Goal: Information Seeking & Learning: Find specific fact

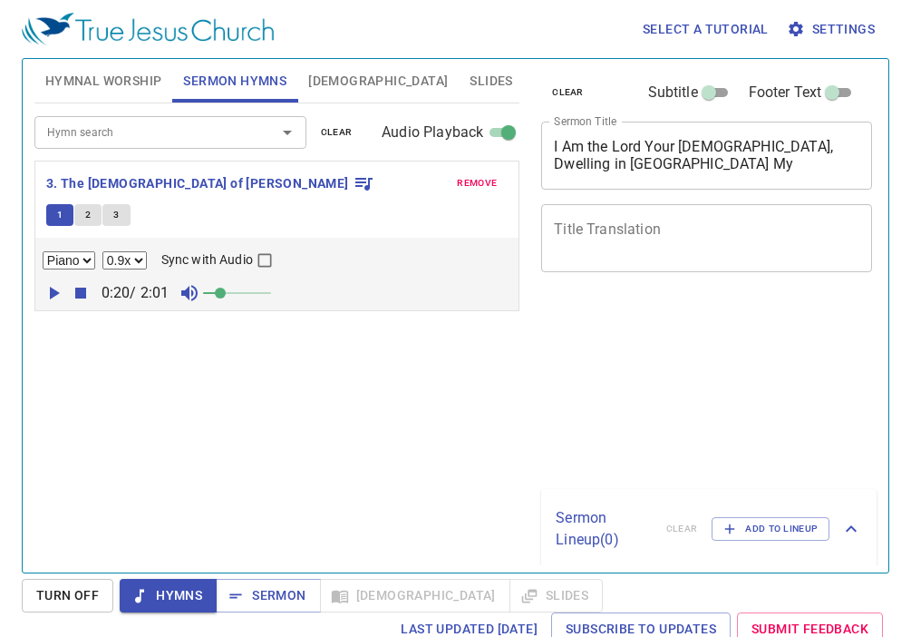
select select "0.9"
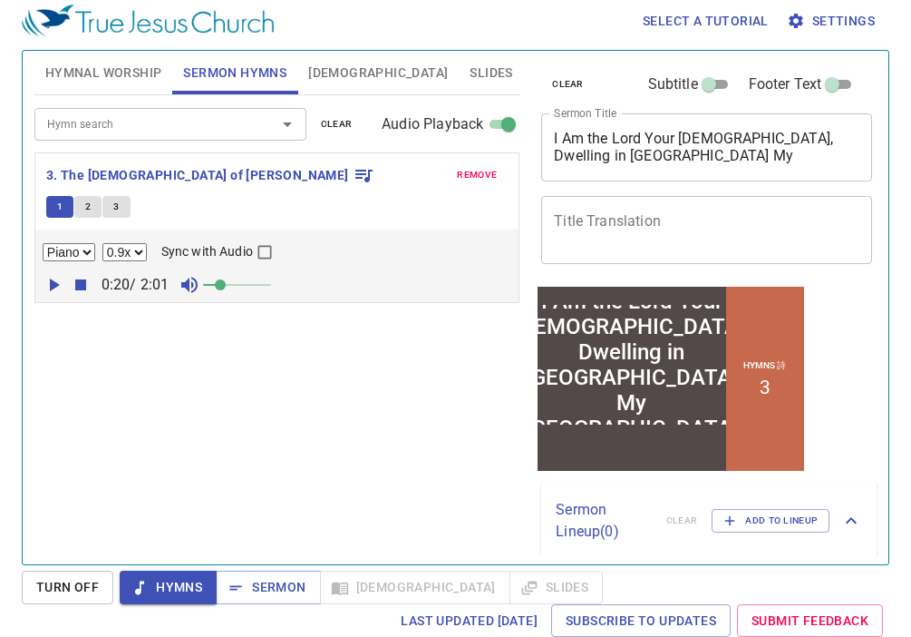
scroll to position [8, 0]
click at [273, 583] on span "Sermon" at bounding box center [267, 587] width 75 height 23
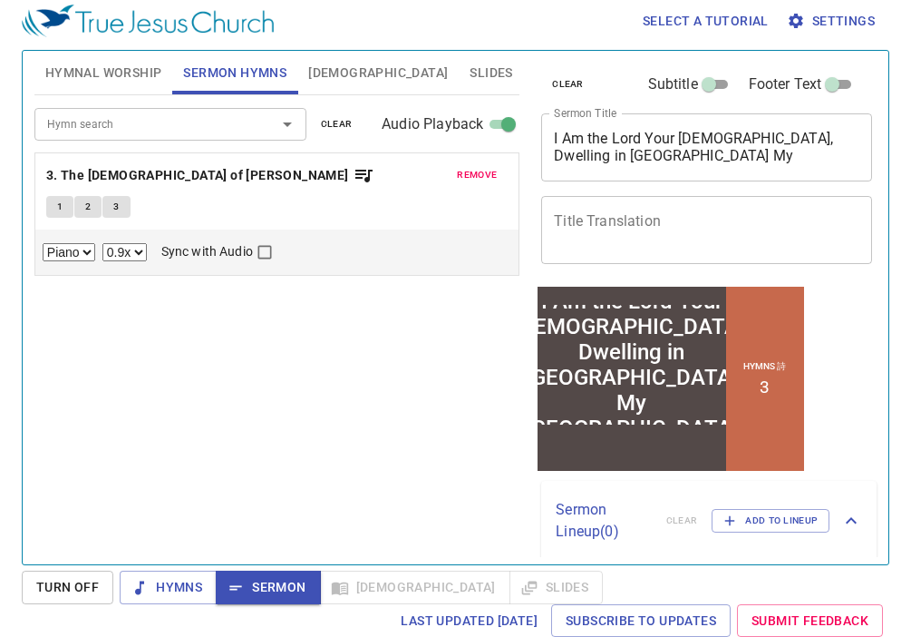
click at [243, 588] on icon "button" at bounding box center [236, 587] width 18 height 18
click at [470, 73] on span "Slides" at bounding box center [491, 73] width 43 height 23
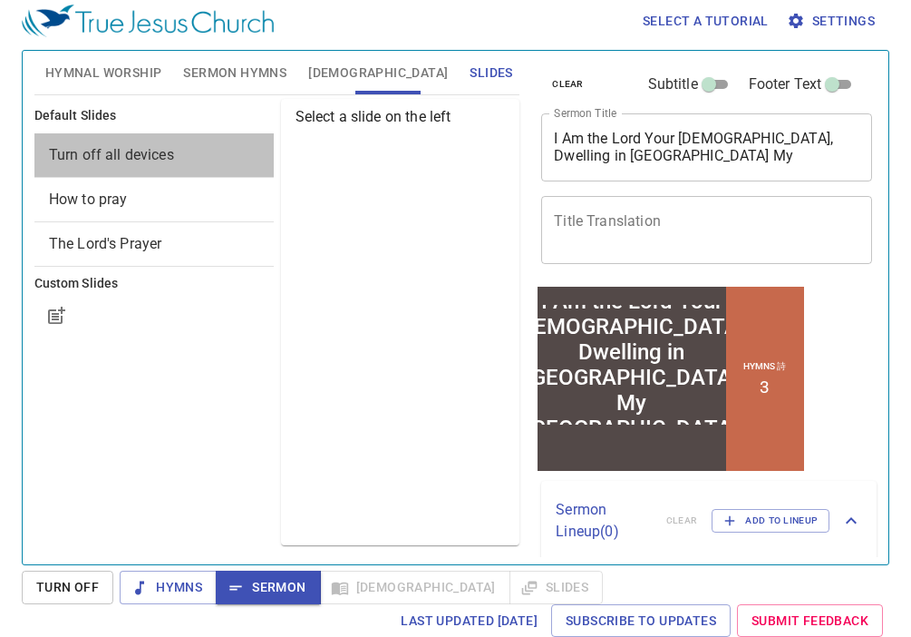
click at [136, 151] on span "Turn off all devices" at bounding box center [111, 154] width 125 height 17
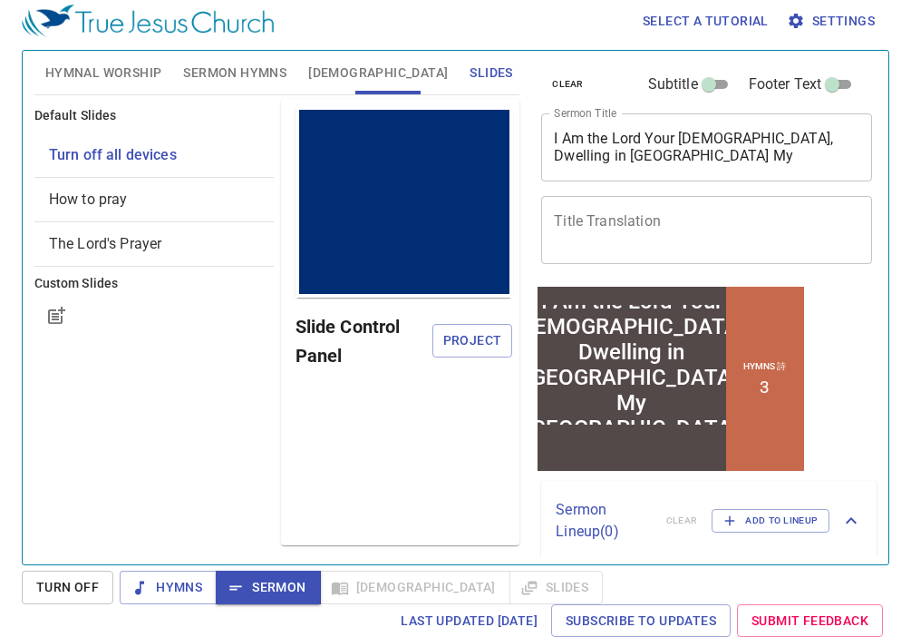
scroll to position [0, 0]
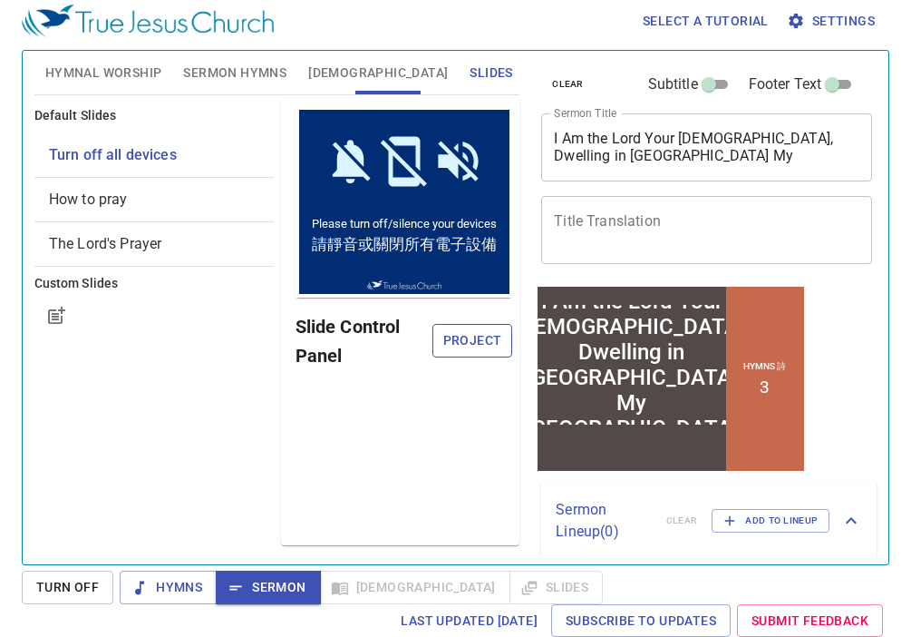
click at [482, 329] on span "Project" at bounding box center [473, 340] width 52 height 23
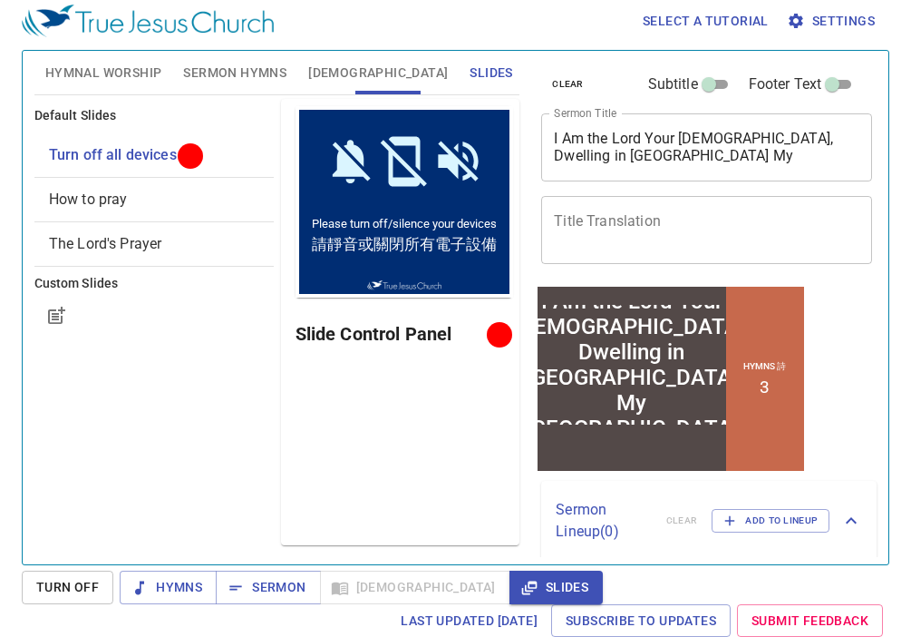
click at [211, 76] on span "Sermon Hymns" at bounding box center [234, 73] width 103 height 23
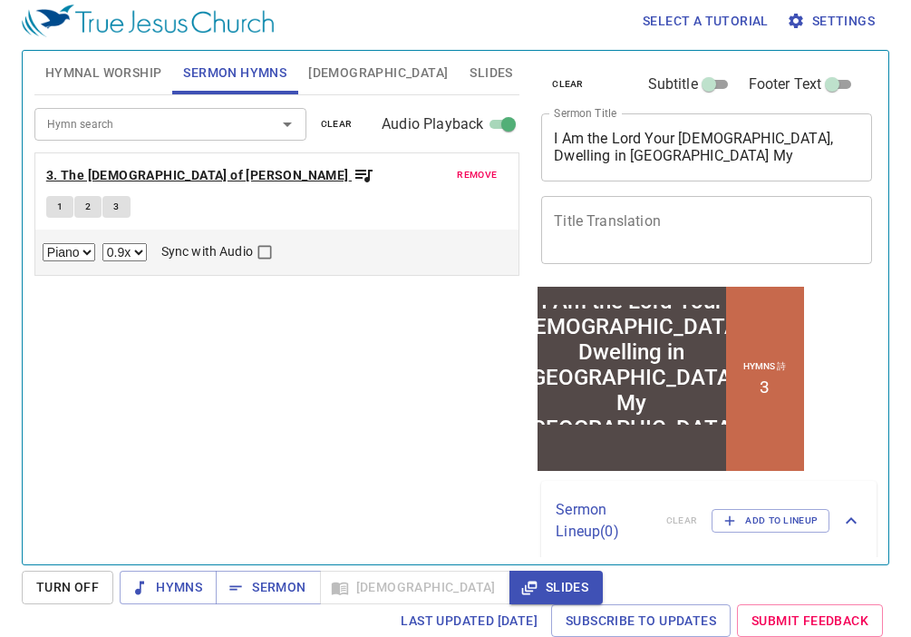
click at [187, 170] on b "3. The [DEMOGRAPHIC_DATA] of [PERSON_NAME]" at bounding box center [197, 175] width 303 height 23
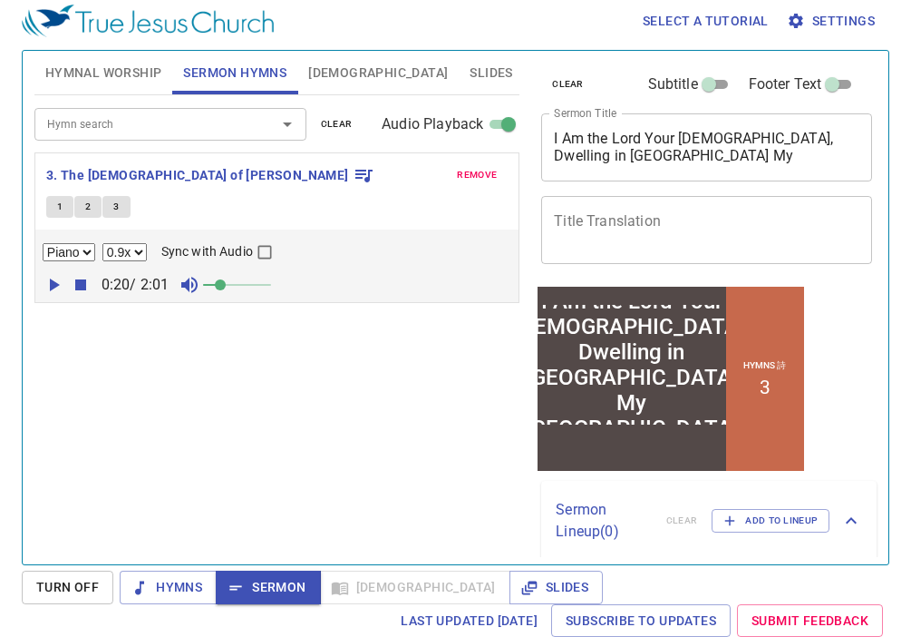
click at [273, 581] on span "Sermon" at bounding box center [267, 587] width 75 height 23
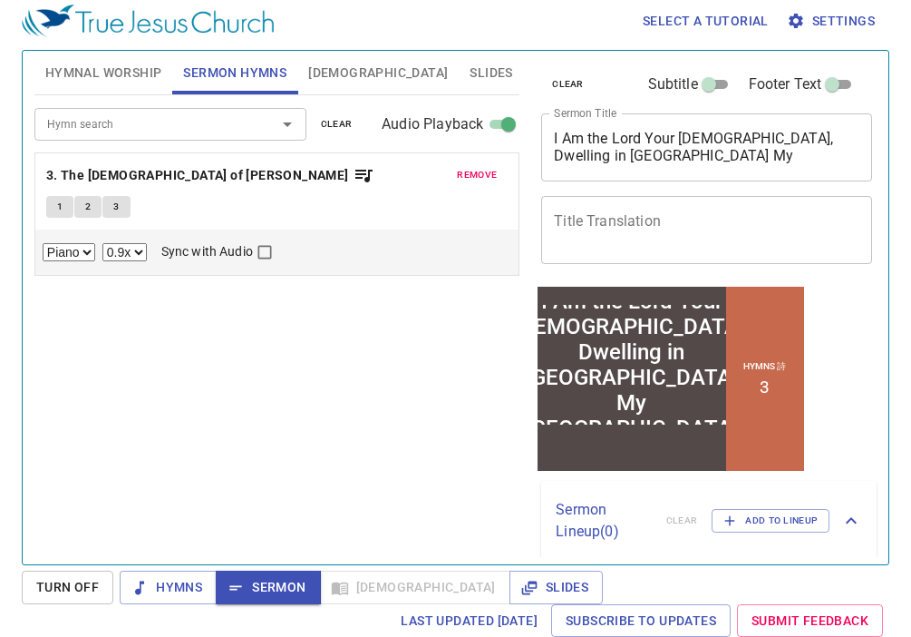
click at [272, 583] on span "Sermon" at bounding box center [267, 587] width 75 height 23
click at [160, 170] on b "3. The [DEMOGRAPHIC_DATA] of [PERSON_NAME]" at bounding box center [197, 175] width 303 height 23
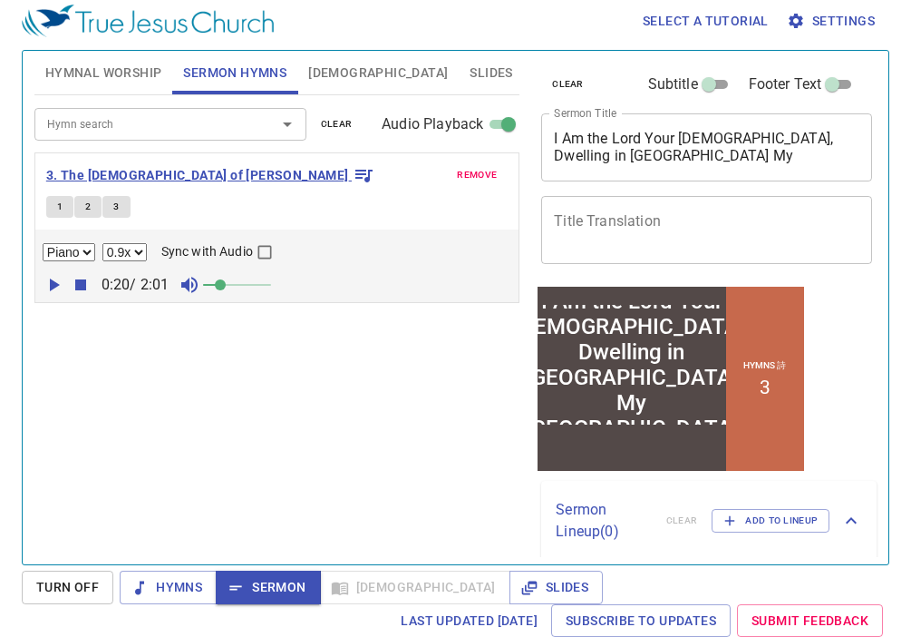
click at [160, 170] on b "3. The [DEMOGRAPHIC_DATA] of [PERSON_NAME]" at bounding box center [197, 175] width 303 height 23
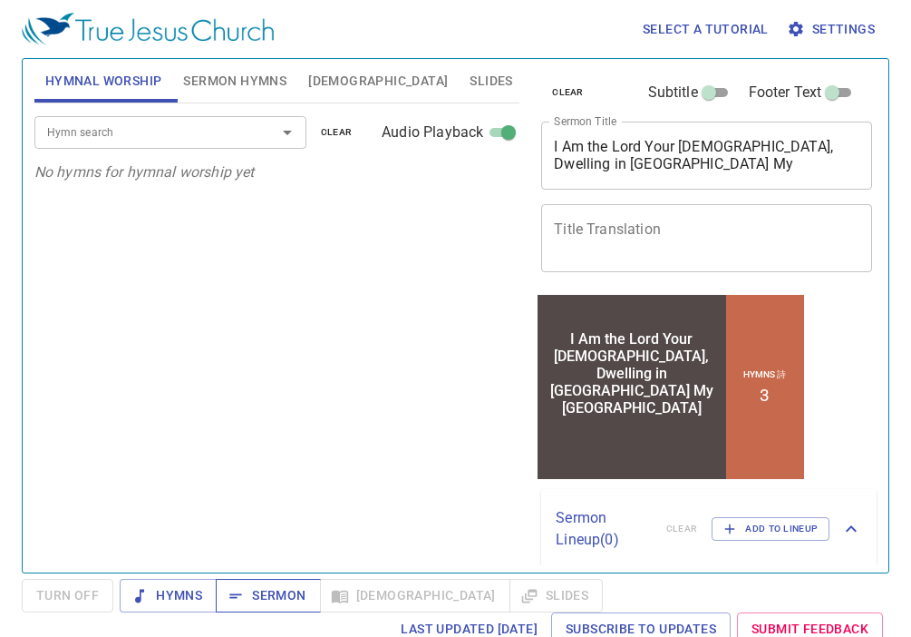
click at [256, 599] on span "Sermon" at bounding box center [267, 595] width 75 height 23
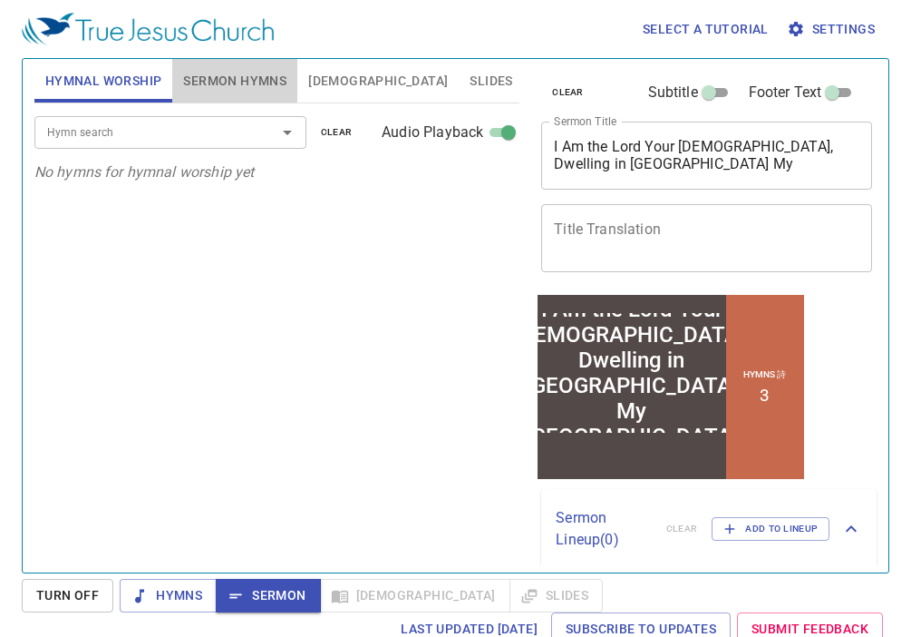
click at [240, 85] on span "Sermon Hymns" at bounding box center [234, 81] width 103 height 23
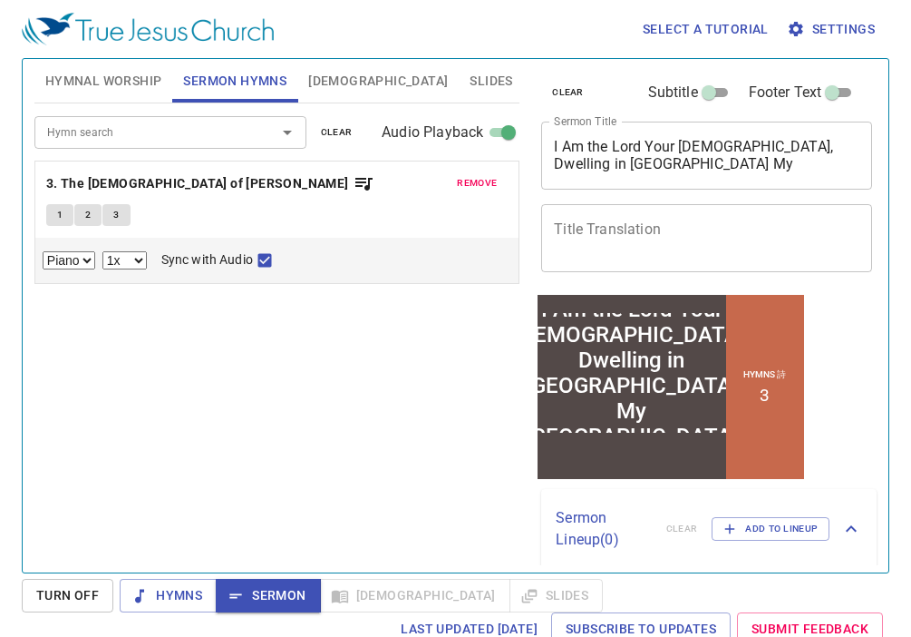
click at [126, 258] on select "0.6x 0.7x 0.8x 0.9x 1x 1.1x 1.2x 1.3x 1.4x 1.5x 1.7x 2x" at bounding box center [124, 260] width 44 height 18
select select "0.9"
click at [102, 251] on select "0.6x 0.7x 0.8x 0.9x 1x 1.1x 1.2x 1.3x 1.4x 1.5x 1.7x 2x" at bounding box center [124, 260] width 44 height 18
click at [59, 215] on span "1" at bounding box center [59, 215] width 5 height 16
checkbox input "false"
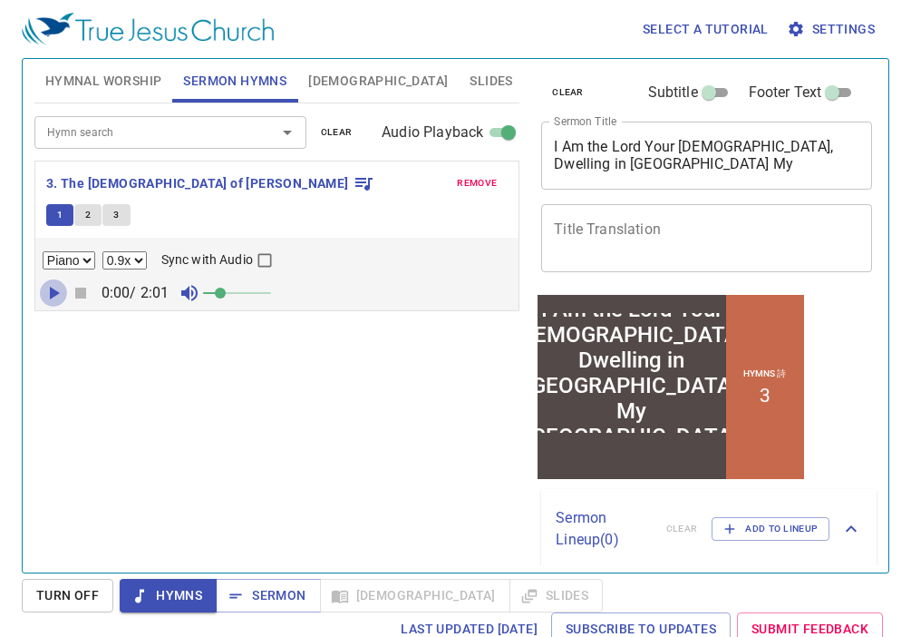
click at [53, 292] on icon "button" at bounding box center [55, 293] width 10 height 13
click at [53, 292] on icon "button" at bounding box center [54, 293] width 22 height 22
click at [227, 296] on span at bounding box center [224, 292] width 11 height 11
click at [77, 291] on icon "button" at bounding box center [80, 292] width 11 height 11
click at [266, 591] on span "Sermon" at bounding box center [267, 595] width 75 height 23
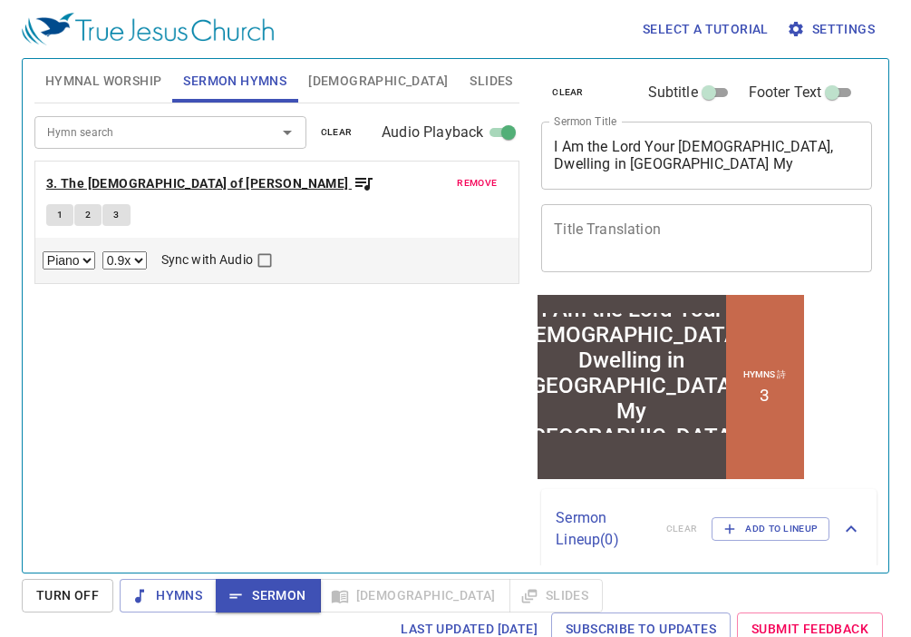
click at [151, 184] on b "3. The [DEMOGRAPHIC_DATA] of [PERSON_NAME]" at bounding box center [197, 183] width 303 height 23
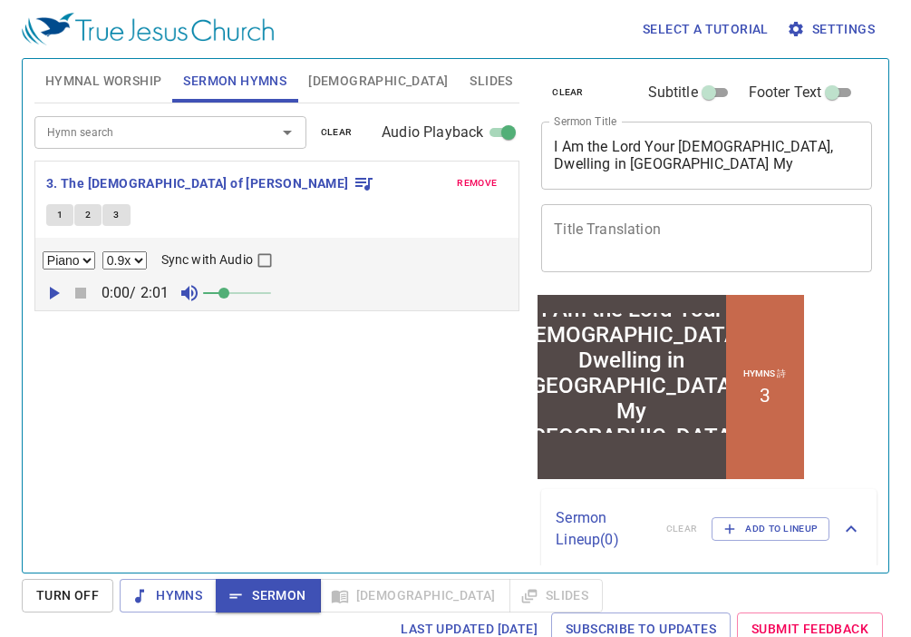
click at [56, 293] on icon "button" at bounding box center [55, 293] width 10 height 13
click at [62, 219] on span "1" at bounding box center [59, 215] width 5 height 16
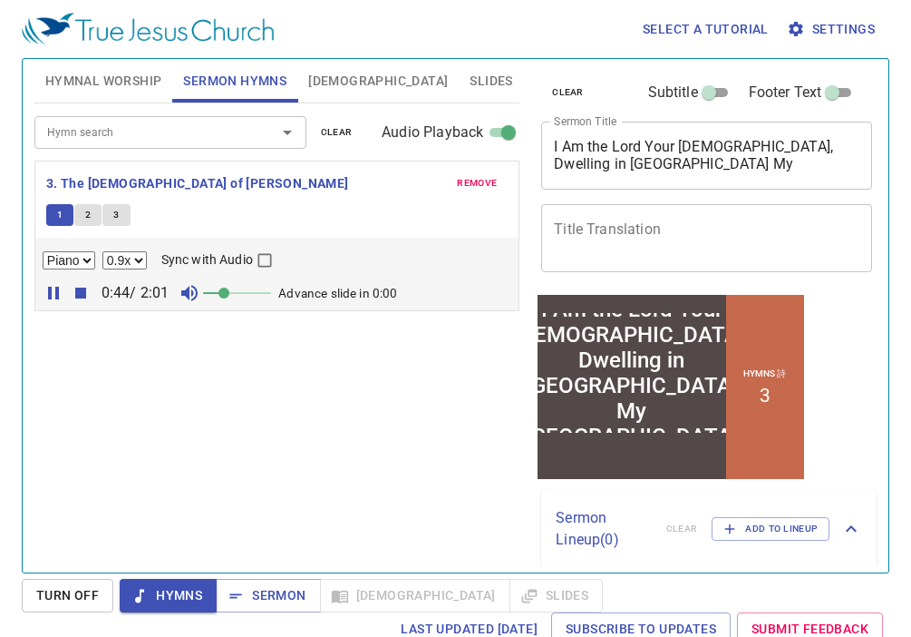
click at [85, 211] on span "2" at bounding box center [87, 215] width 5 height 16
click at [121, 210] on button "3" at bounding box center [115, 215] width 27 height 22
click at [81, 290] on icon "button" at bounding box center [80, 292] width 11 height 11
click at [260, 596] on span "Sermon" at bounding box center [267, 595] width 75 height 23
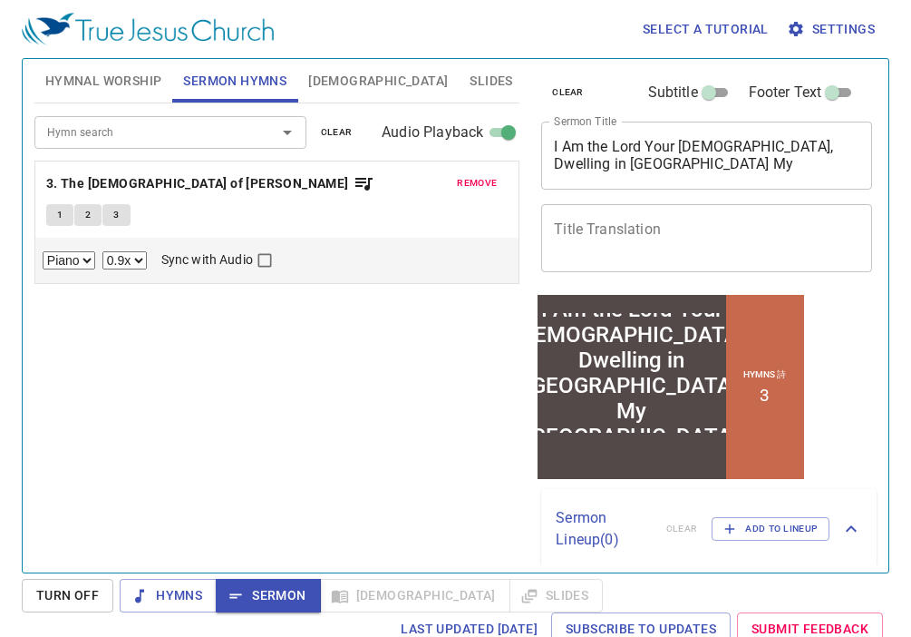
click at [470, 83] on span "Slides" at bounding box center [491, 81] width 43 height 23
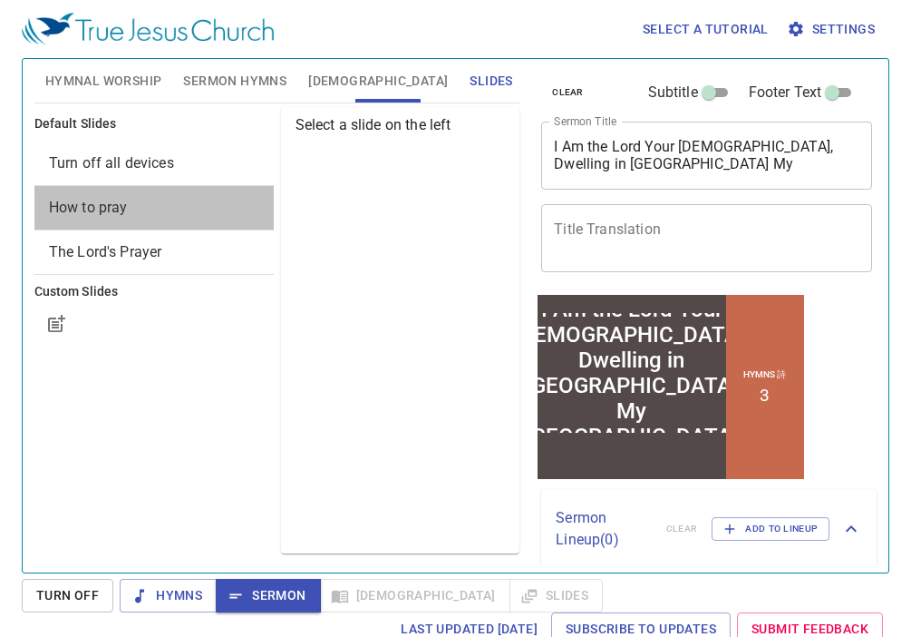
click at [118, 210] on span "How to pray" at bounding box center [88, 207] width 79 height 17
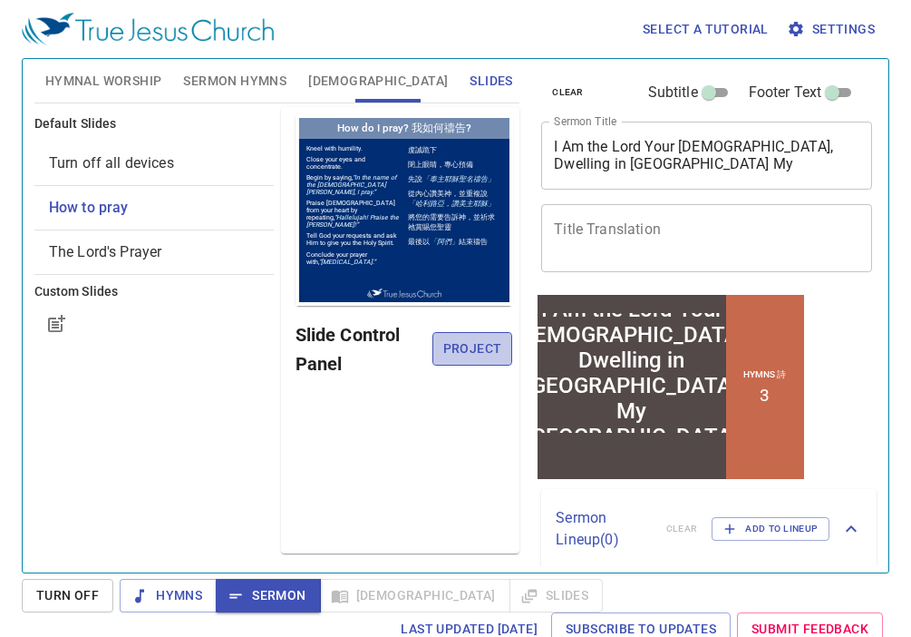
click at [468, 355] on span "Project" at bounding box center [473, 348] width 52 height 23
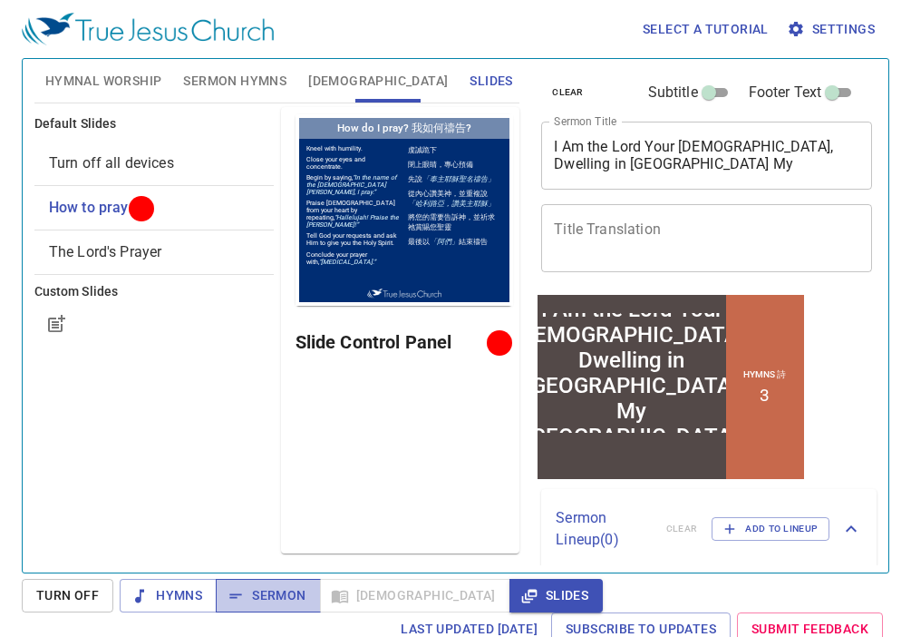
click at [260, 591] on span "Sermon" at bounding box center [267, 595] width 75 height 23
click at [274, 593] on span "Sermon" at bounding box center [267, 595] width 75 height 23
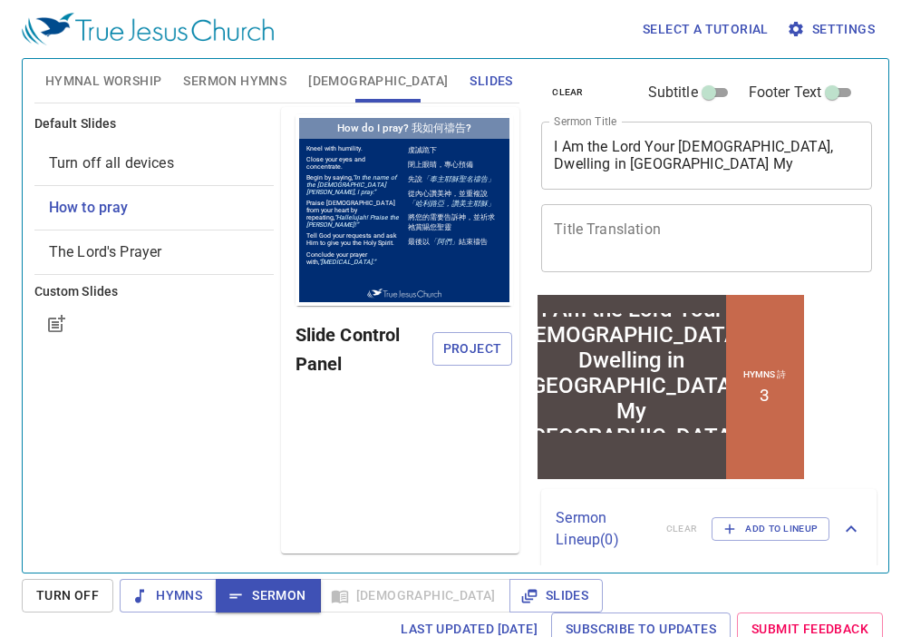
drag, startPoint x: 326, startPoint y: 86, endPoint x: 335, endPoint y: 86, distance: 10.0
click at [326, 86] on span "[DEMOGRAPHIC_DATA]" at bounding box center [378, 81] width 140 height 23
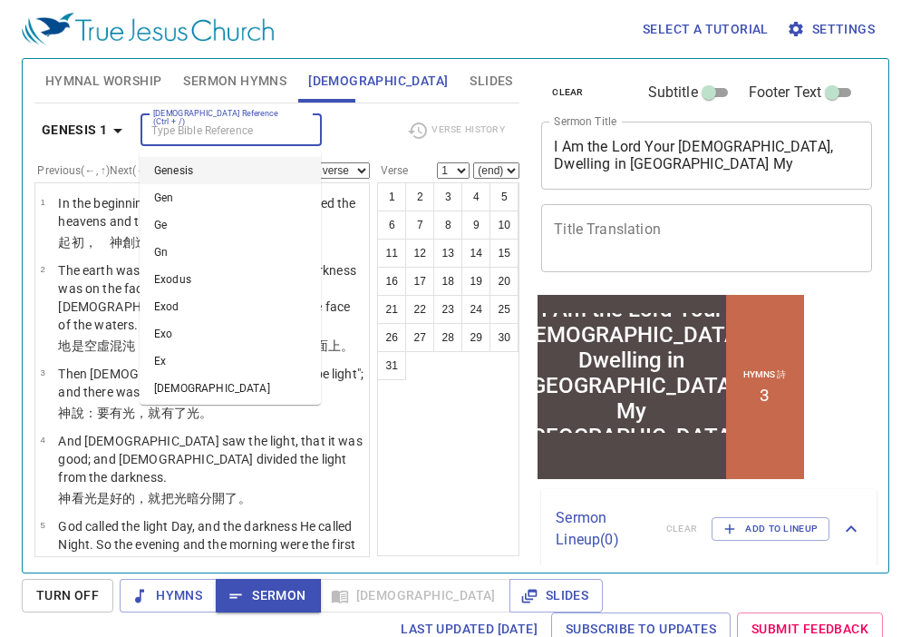
click at [233, 135] on input "[DEMOGRAPHIC_DATA] Reference (Ctrl + /)" at bounding box center [216, 130] width 141 height 21
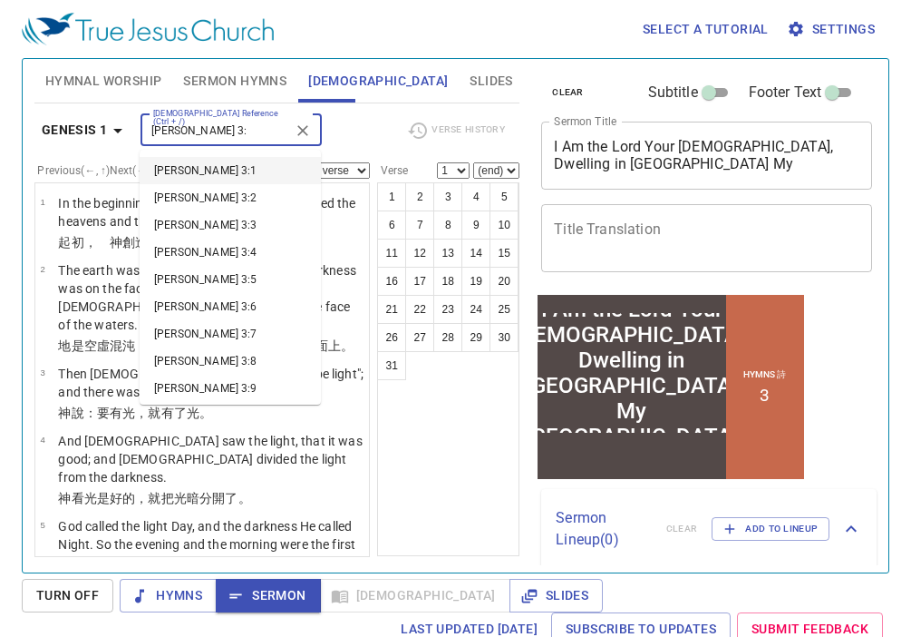
click at [233, 130] on input "joel 3:" at bounding box center [216, 130] width 141 height 21
click at [209, 130] on input "joel 3:" at bounding box center [216, 130] width 141 height 21
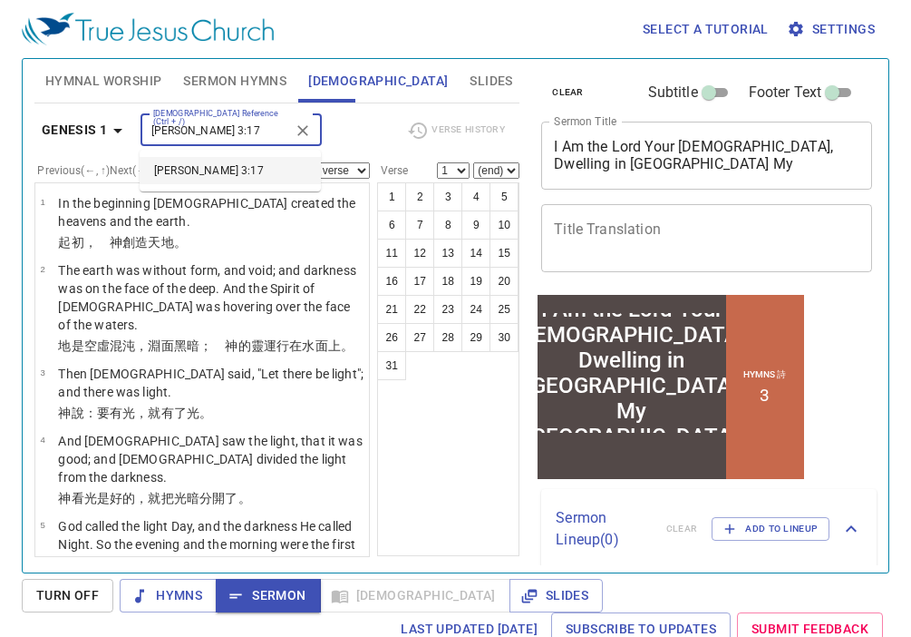
type input "joel 3:17"
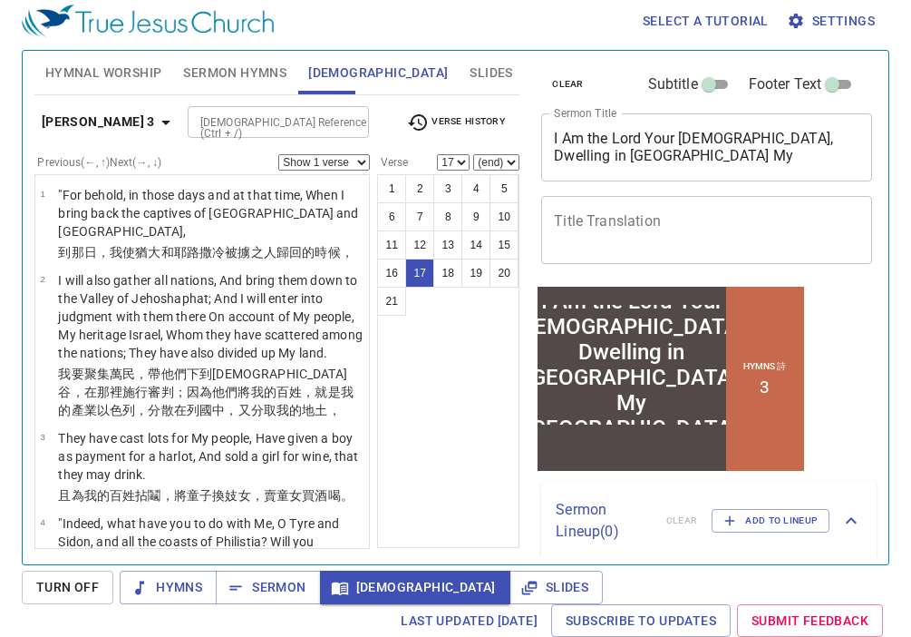
scroll to position [1581, 0]
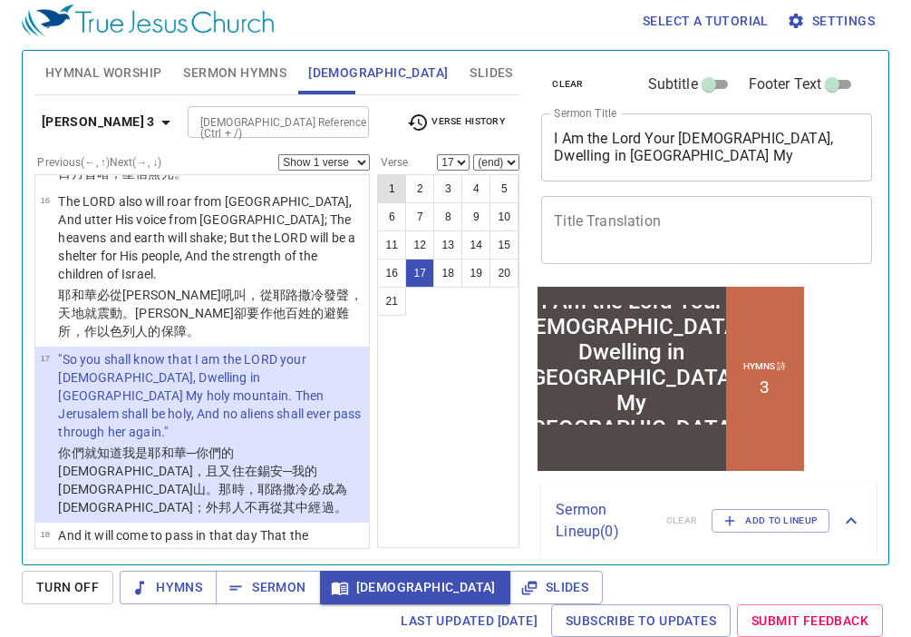
click at [389, 194] on button "1" at bounding box center [391, 188] width 29 height 29
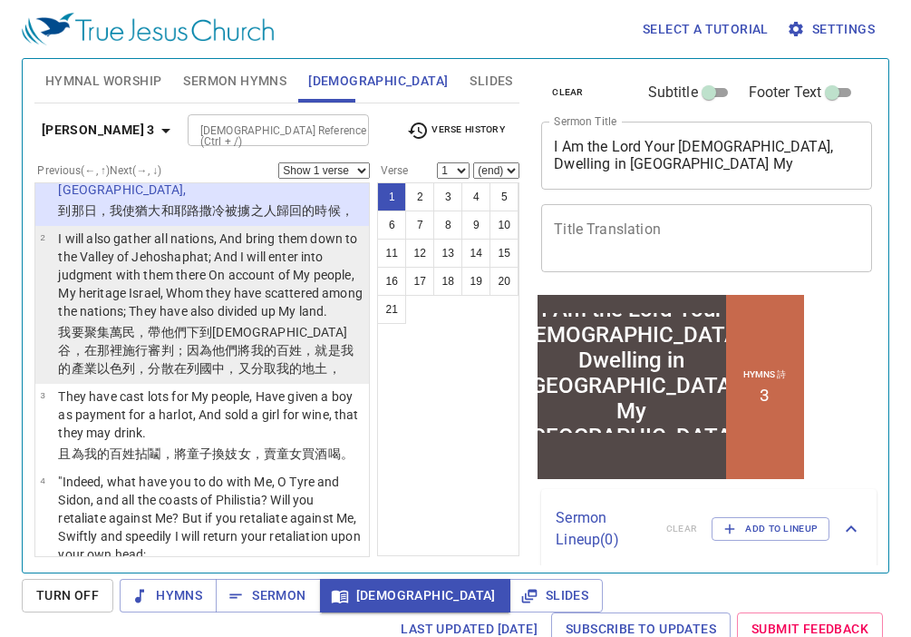
scroll to position [0, 0]
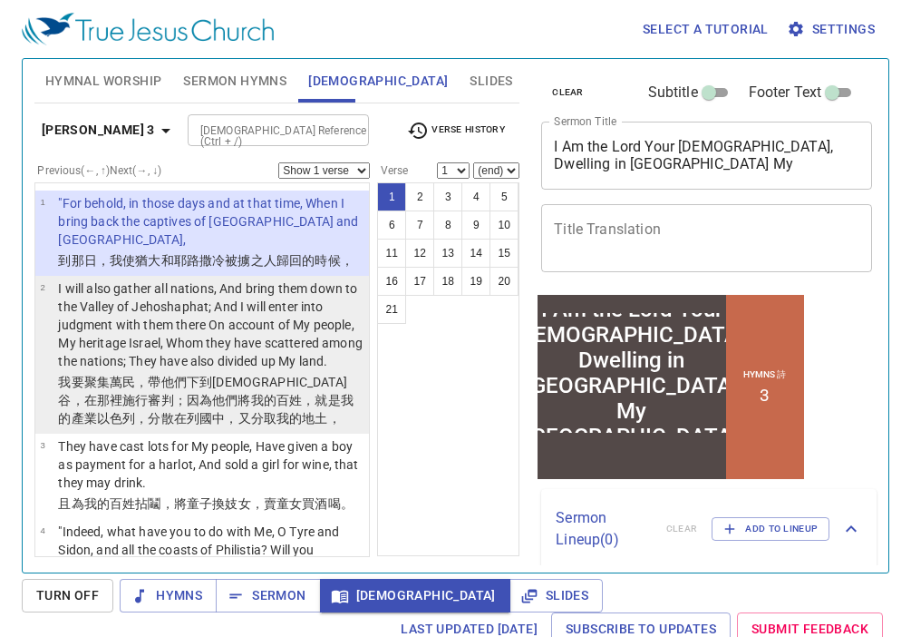
click at [243, 284] on p "I will also gather all nations, And bring them down to the Valley of Jehoshapha…" at bounding box center [211, 324] width 306 height 91
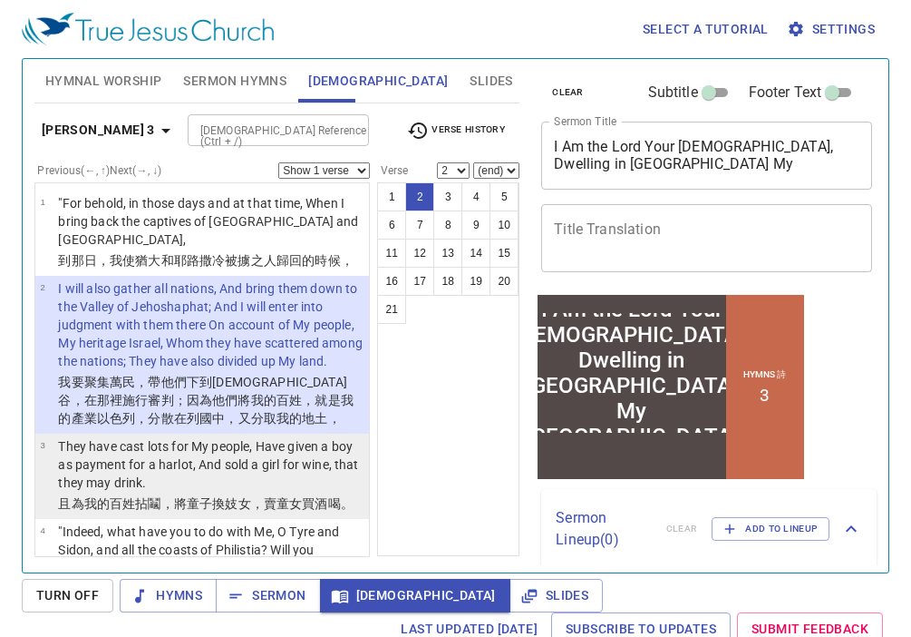
click at [212, 445] on p "They have cast lots for My people, Have given a boy as payment for a harlot, An…" at bounding box center [211, 464] width 306 height 54
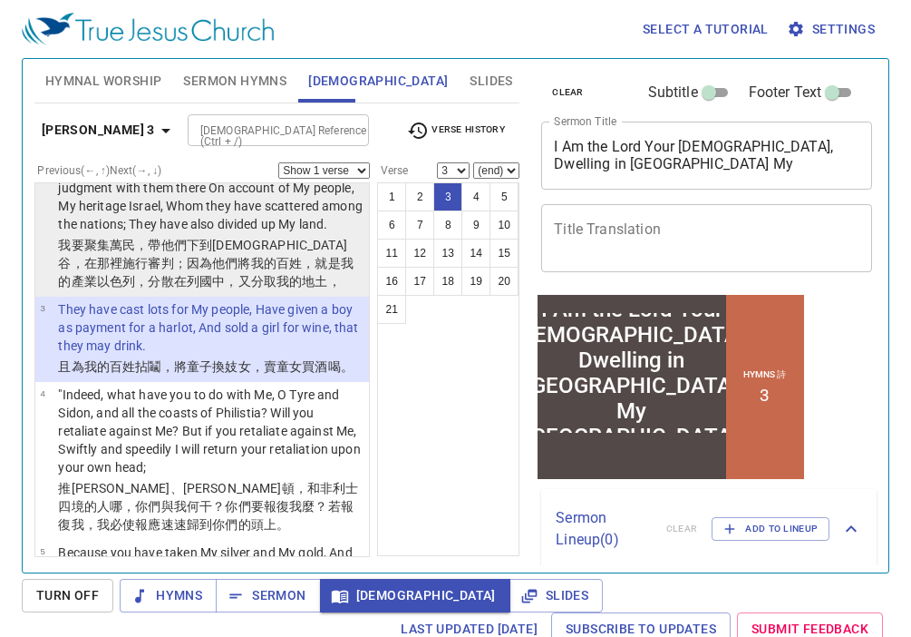
scroll to position [153, 0]
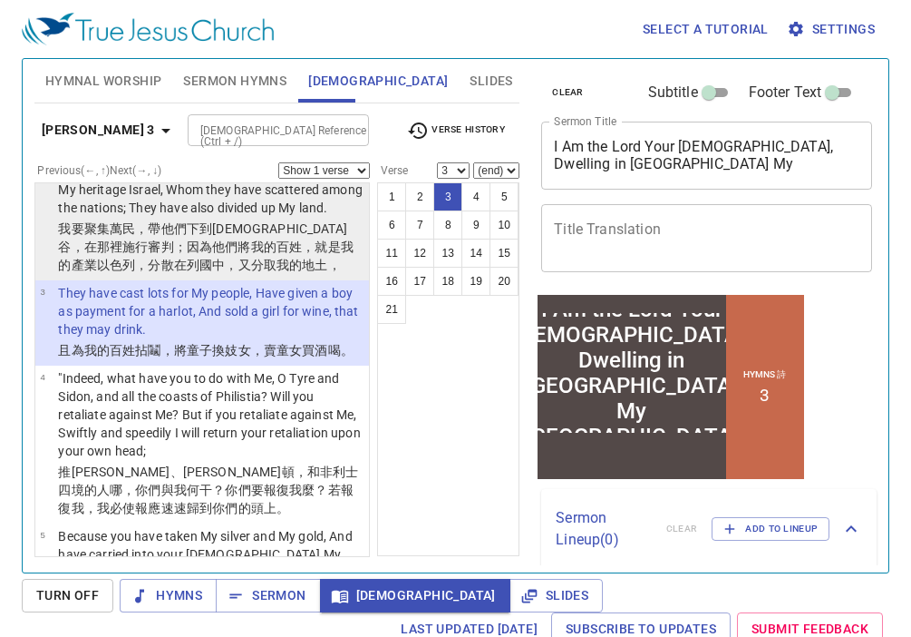
click at [302, 411] on p ""Indeed, what have you to do with Me, O Tyre and Sidon, and all the coasts of P…" at bounding box center [211, 414] width 306 height 91
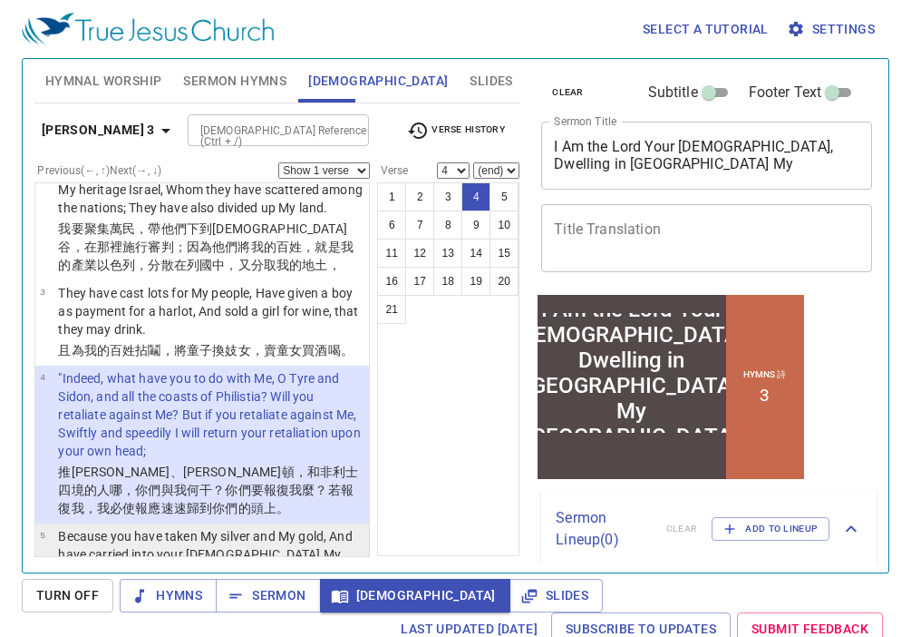
click at [306, 527] on p "Because you have taken My silver and My gold, And have carried into your [DEMOG…" at bounding box center [211, 554] width 306 height 54
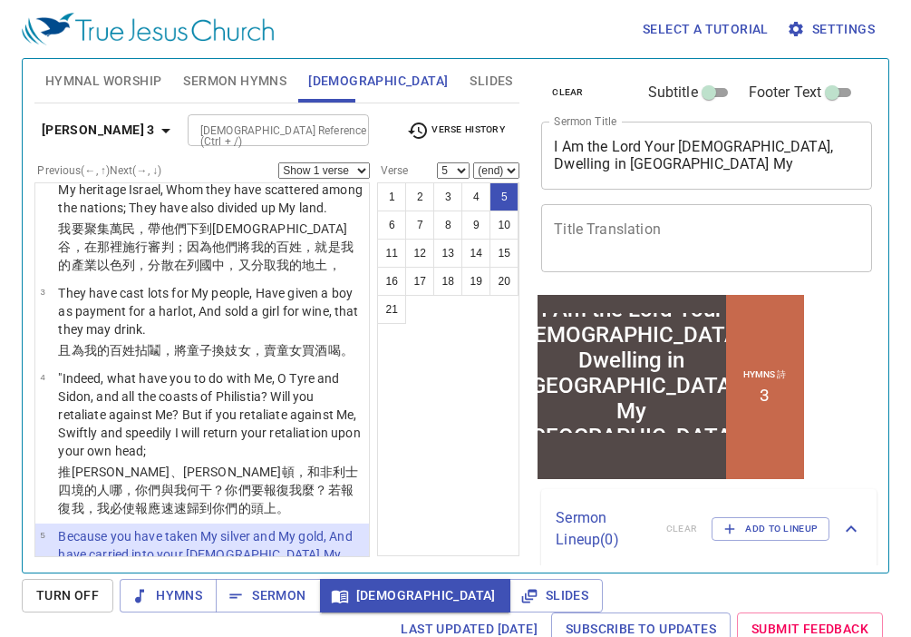
scroll to position [8, 0]
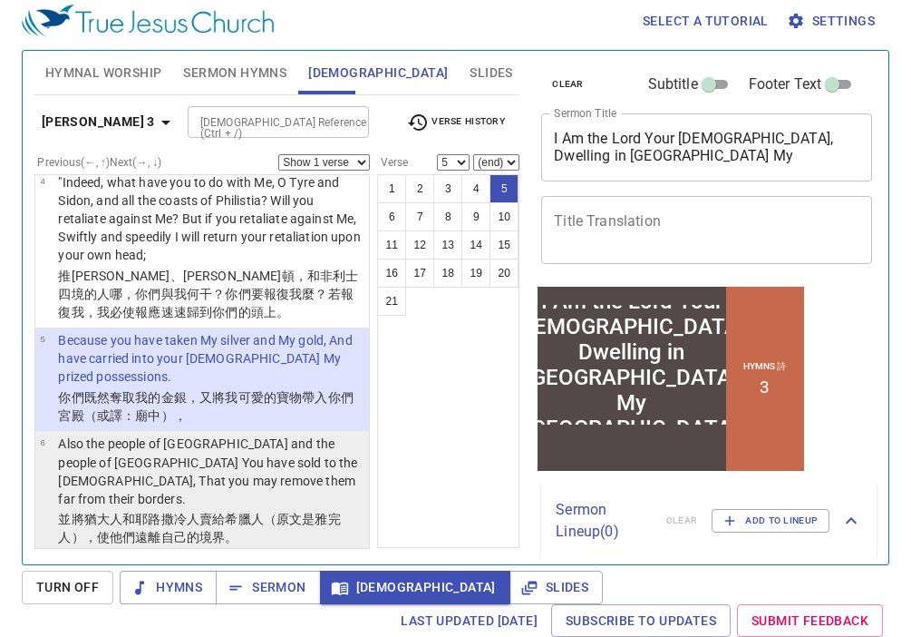
click at [189, 457] on p "Also the people of [GEOGRAPHIC_DATA] and the people of [GEOGRAPHIC_DATA] You ha…" at bounding box center [211, 470] width 306 height 73
select select "6"
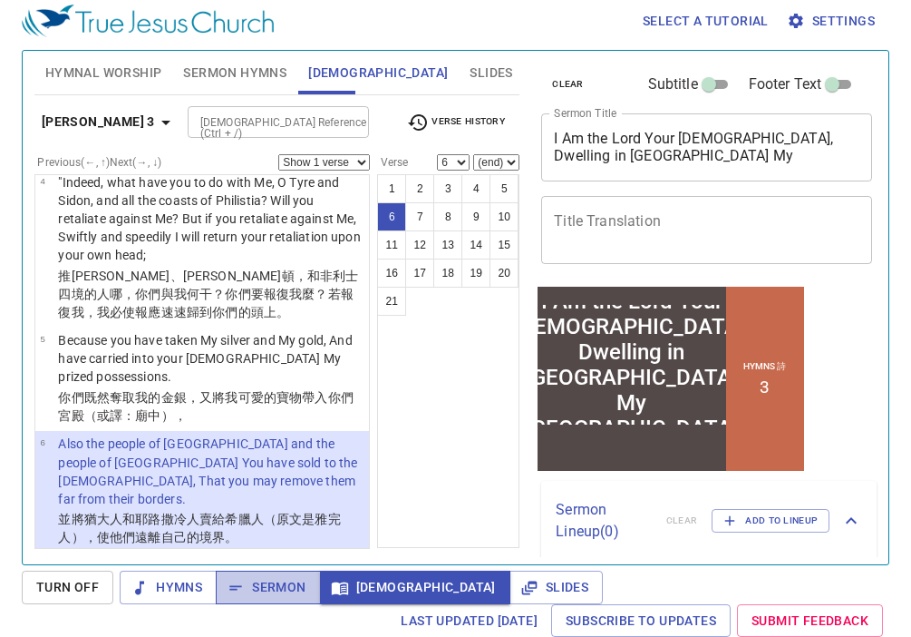
click at [268, 590] on span "Sermon" at bounding box center [267, 587] width 75 height 23
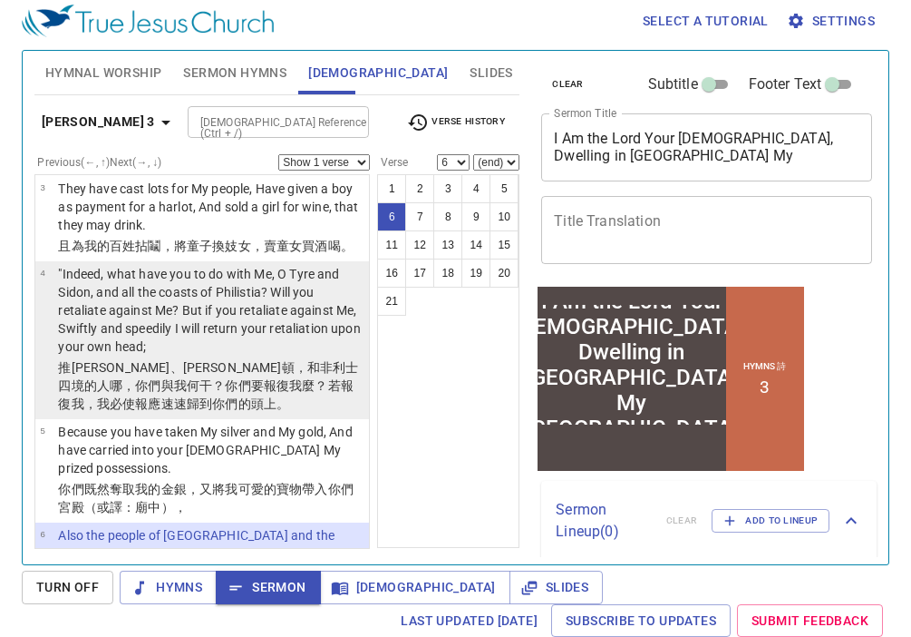
scroll to position [267, 0]
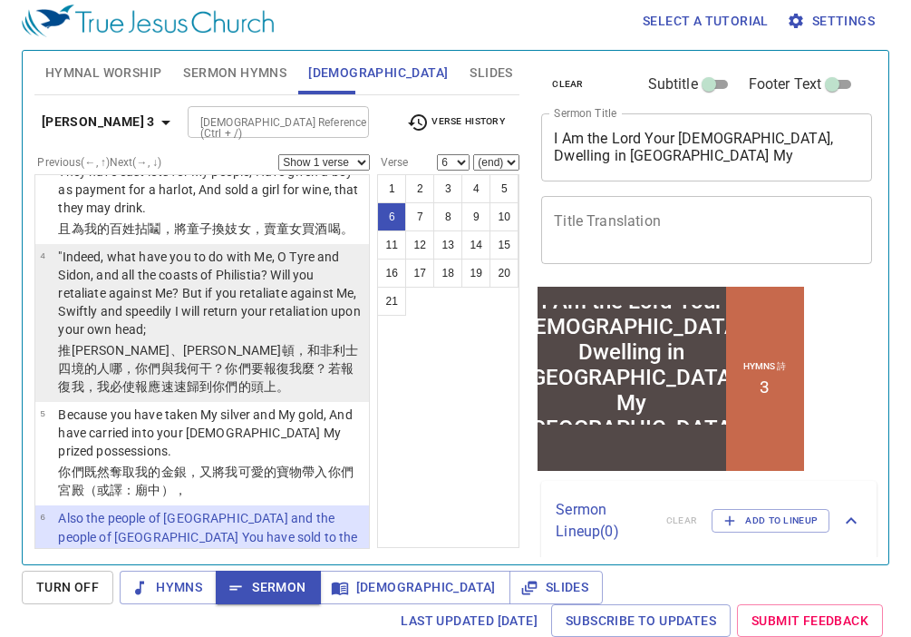
click at [239, 294] on p ""Indeed, what have you to do with Me, O Tyre and Sidon, and all the coasts of P…" at bounding box center [211, 293] width 306 height 91
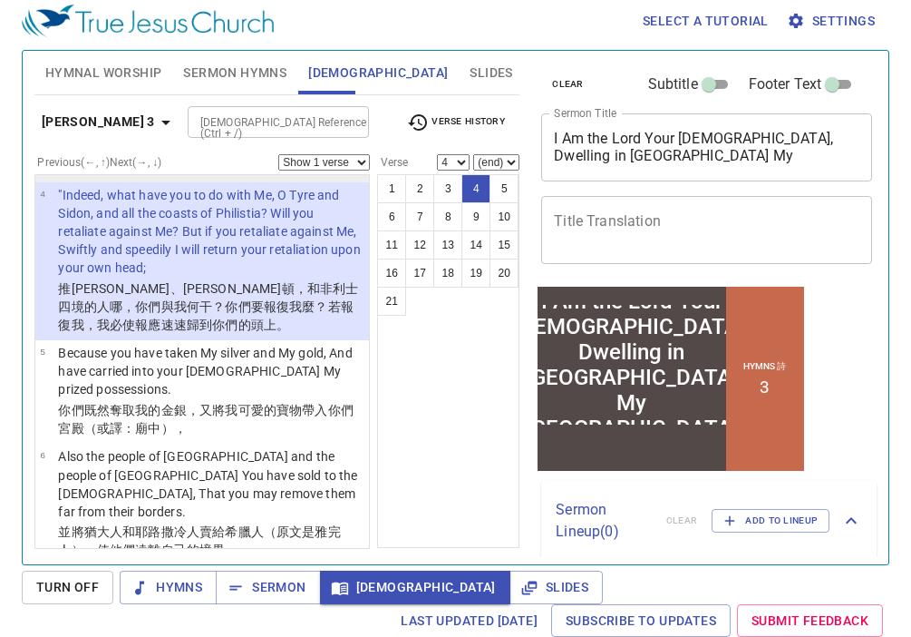
scroll to position [327, 0]
click at [413, 220] on button "7" at bounding box center [419, 216] width 29 height 29
select select "7"
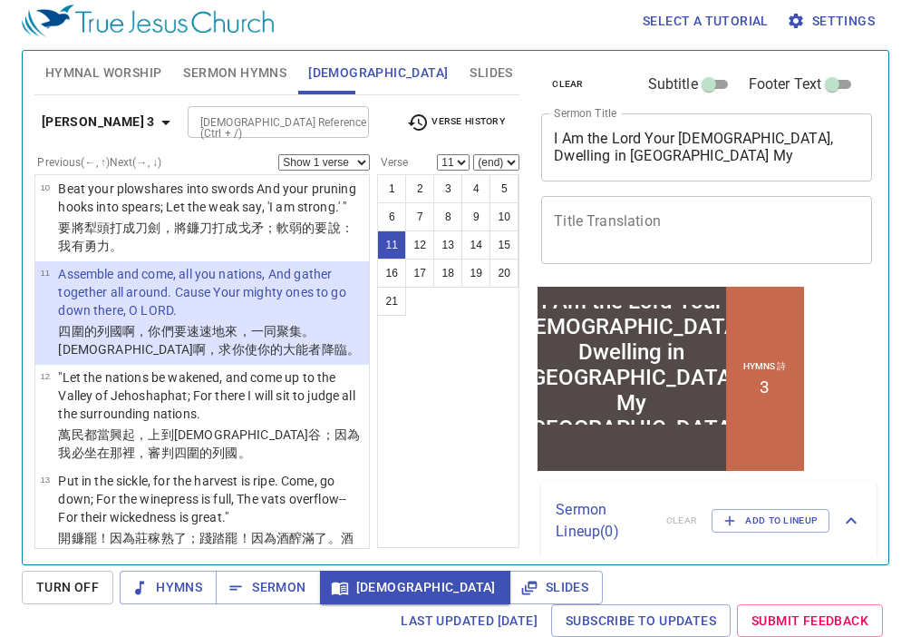
scroll to position [1044, 0]
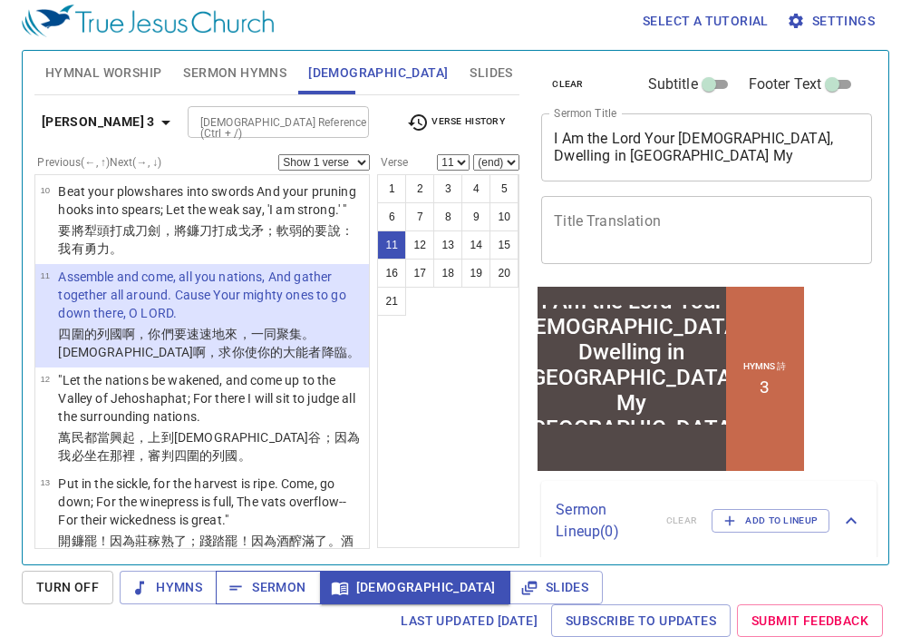
click at [275, 592] on span "Sermon" at bounding box center [267, 587] width 75 height 23
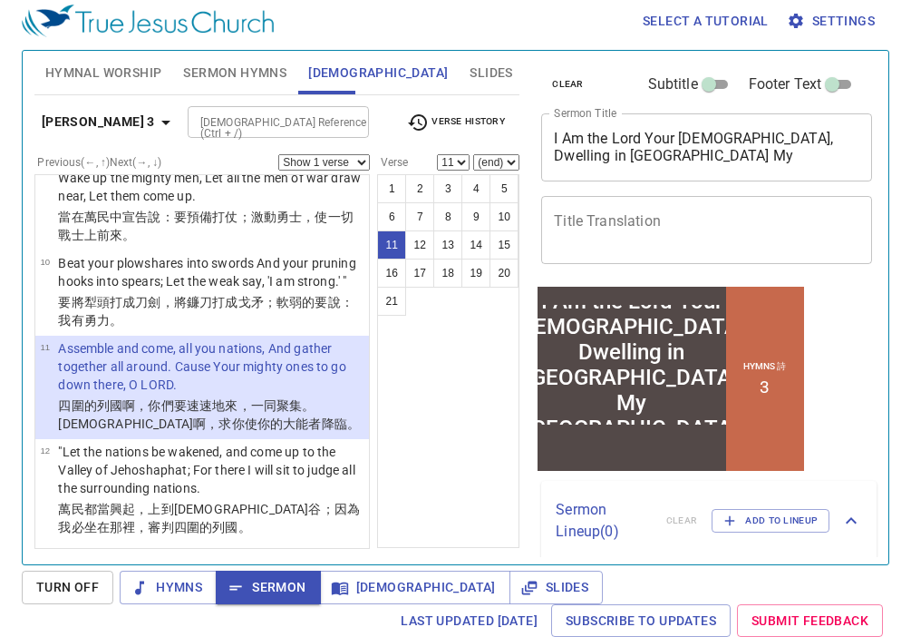
scroll to position [952, 0]
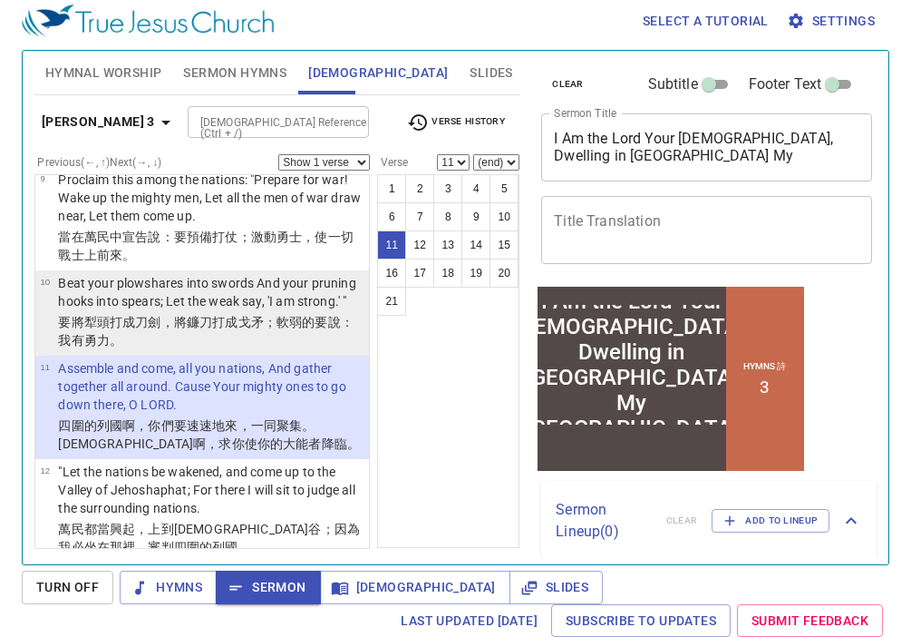
click at [264, 274] on p "Beat your plowshares into swords And your pruning hooks into spears; Let the we…" at bounding box center [211, 292] width 306 height 36
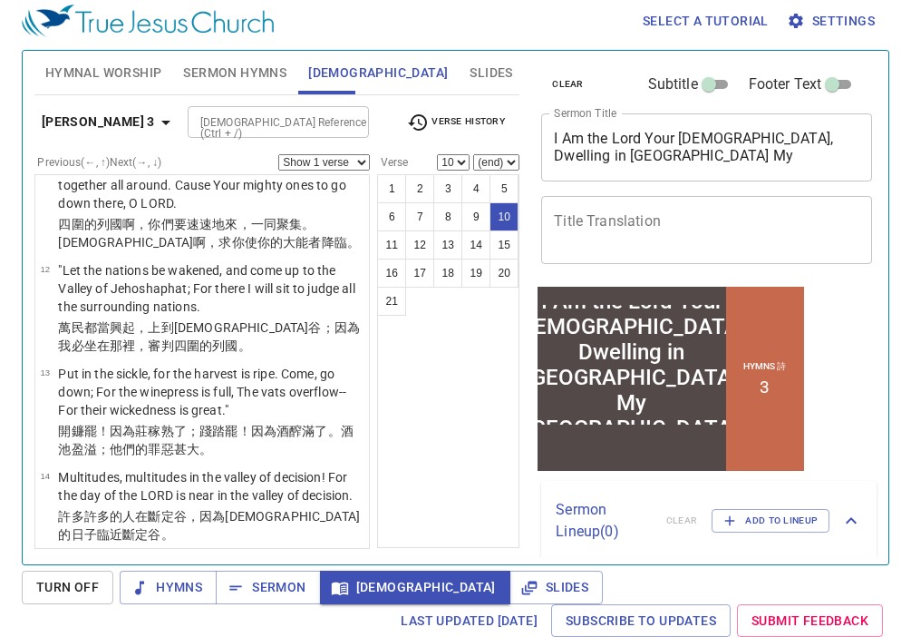
scroll to position [1163, 0]
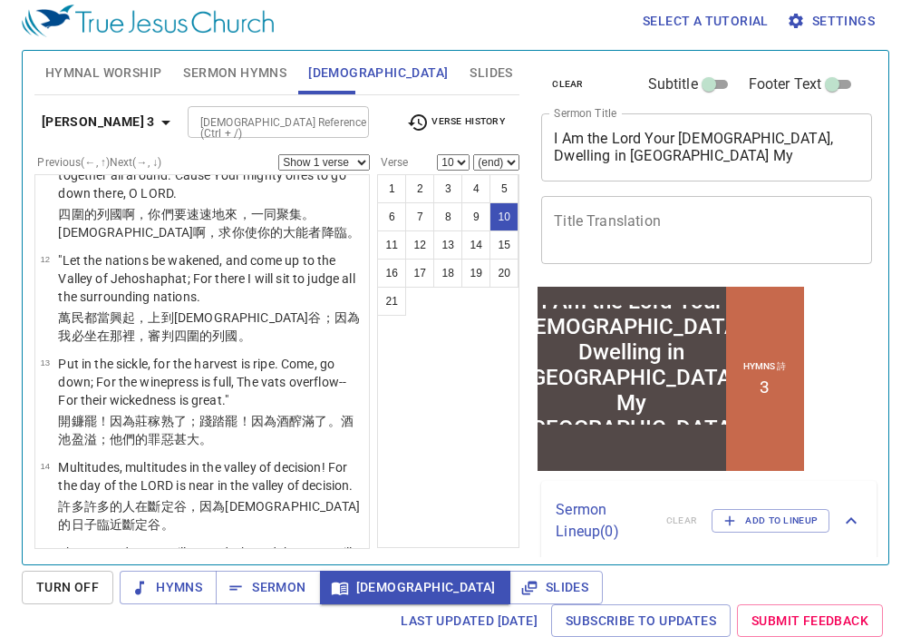
click at [264, 308] on p "萬民 都當興起 ，上 到約沙法 谷 ；因為我必坐 在那裡，審判 四圍的 列國 。" at bounding box center [211, 326] width 306 height 36
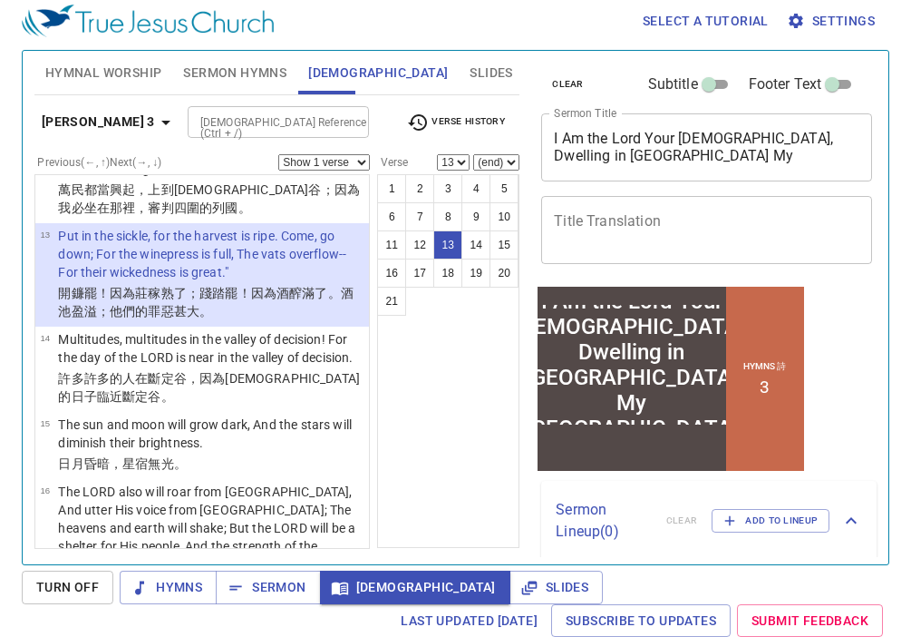
scroll to position [1298, 0]
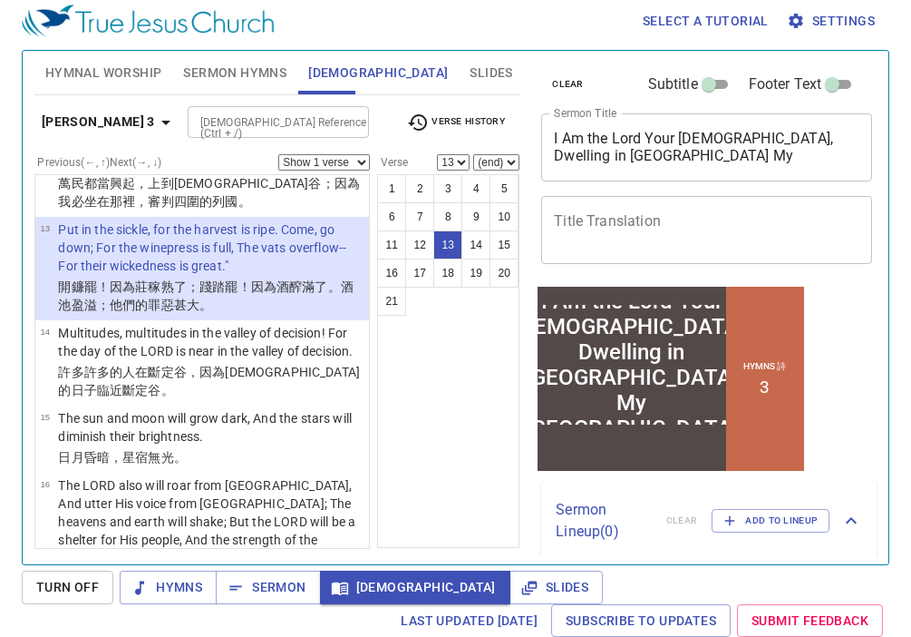
select select "14"
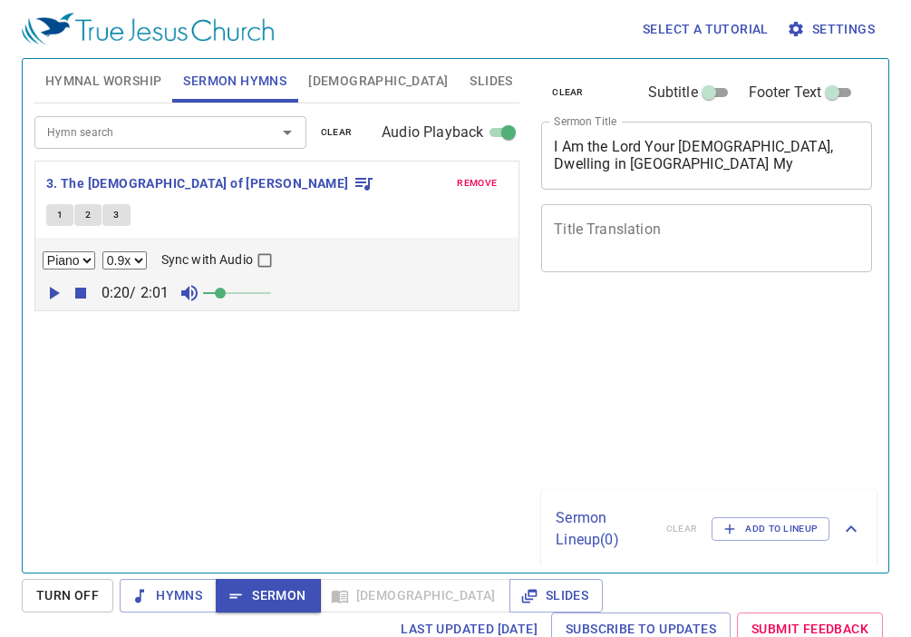
select select "0.9"
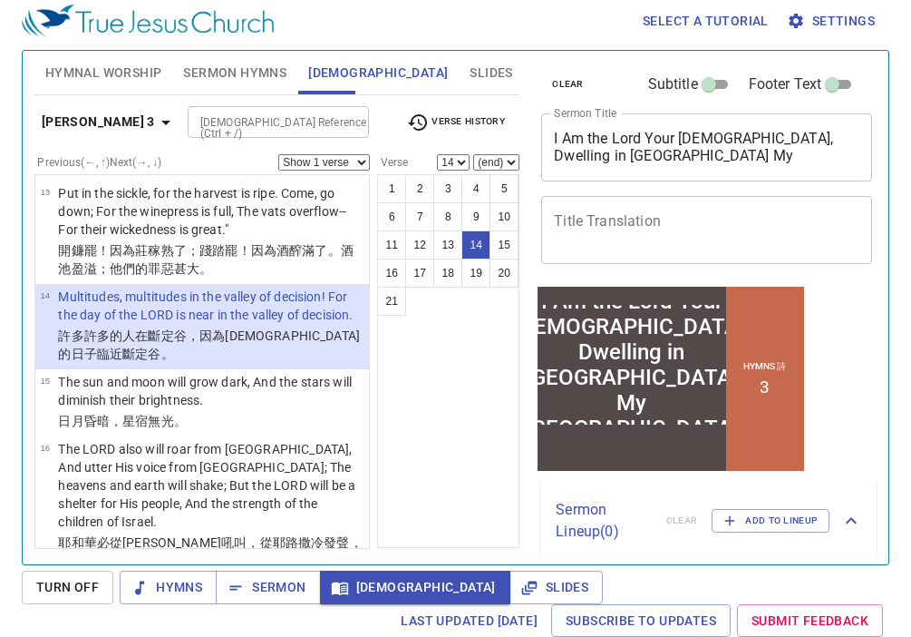
scroll to position [1344, 0]
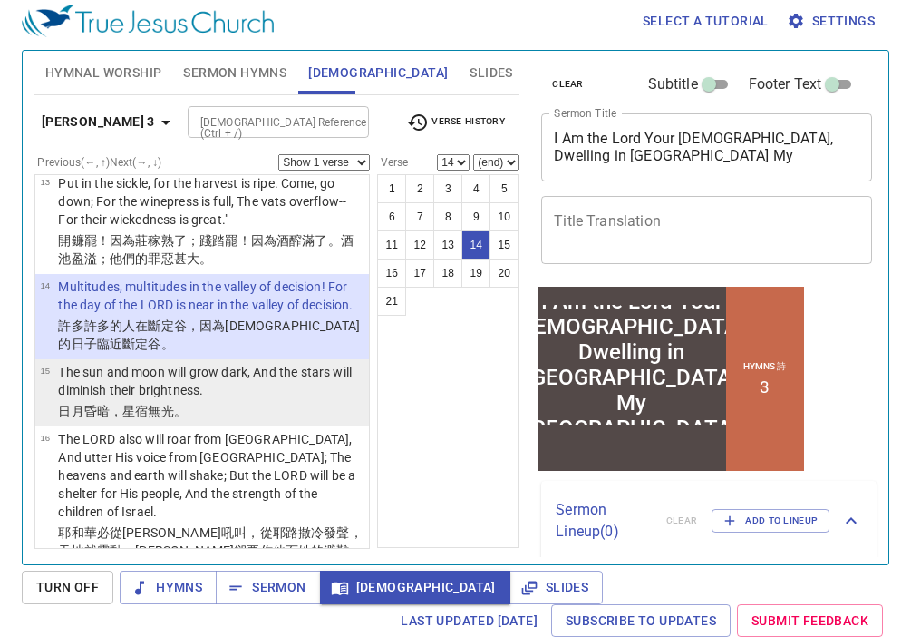
click at [228, 363] on p "The sun and moon will grow dark, And the stars will diminish their brightness." at bounding box center [211, 381] width 306 height 36
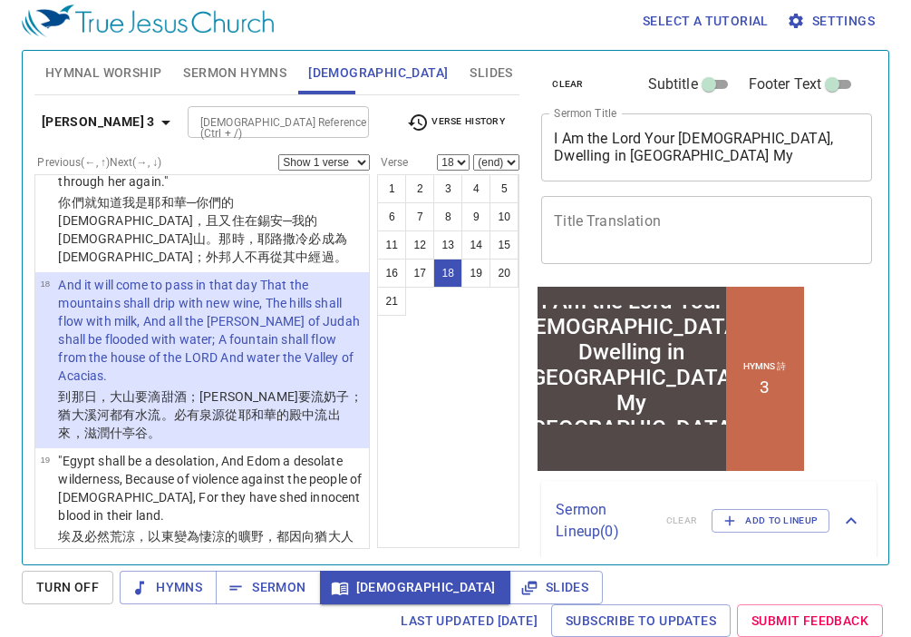
scroll to position [1841, 0]
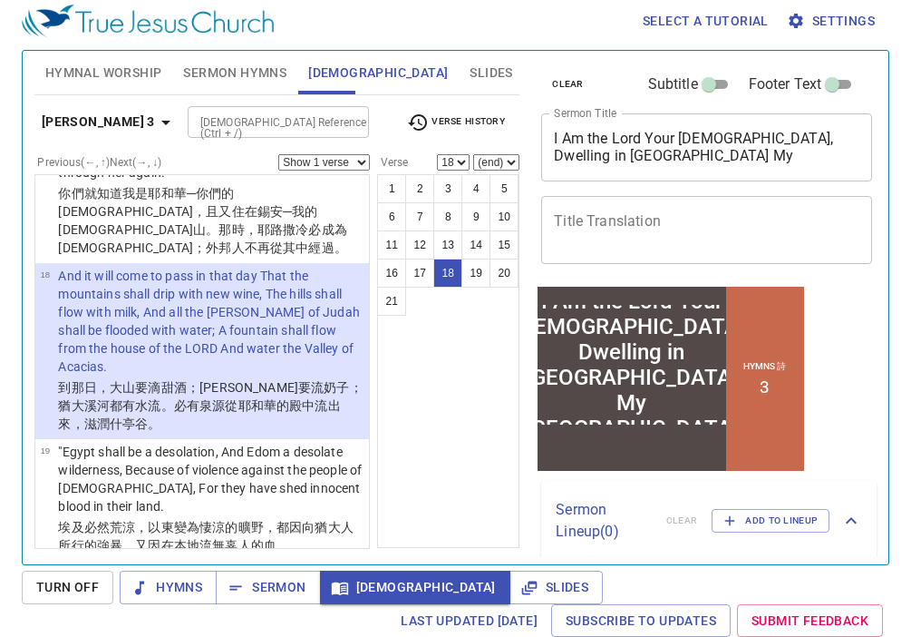
click at [228, 442] on p ""Egypt shall be a desolation, And Edom a desolate wilderness, Because of violen…" at bounding box center [211, 478] width 306 height 73
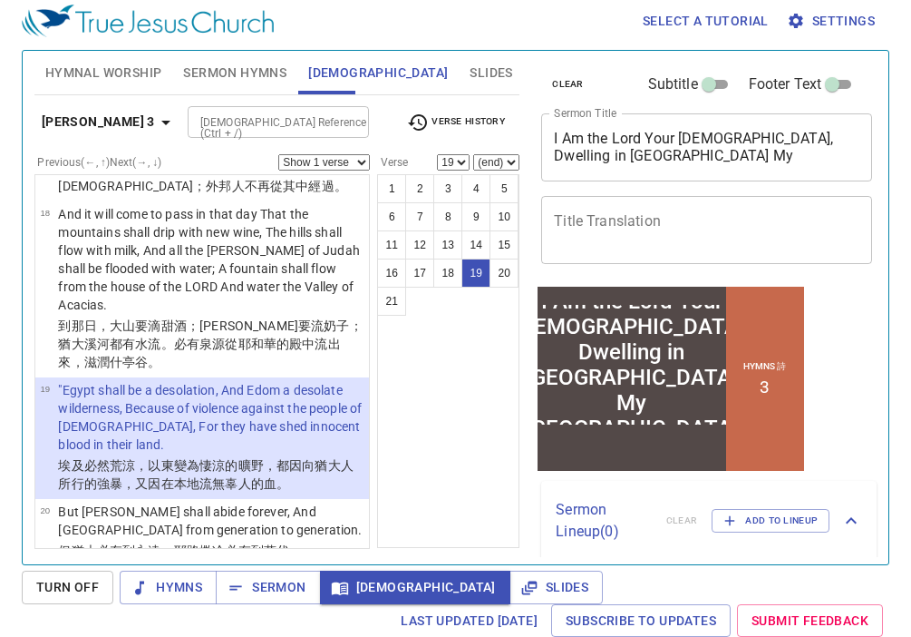
scroll to position [1904, 0]
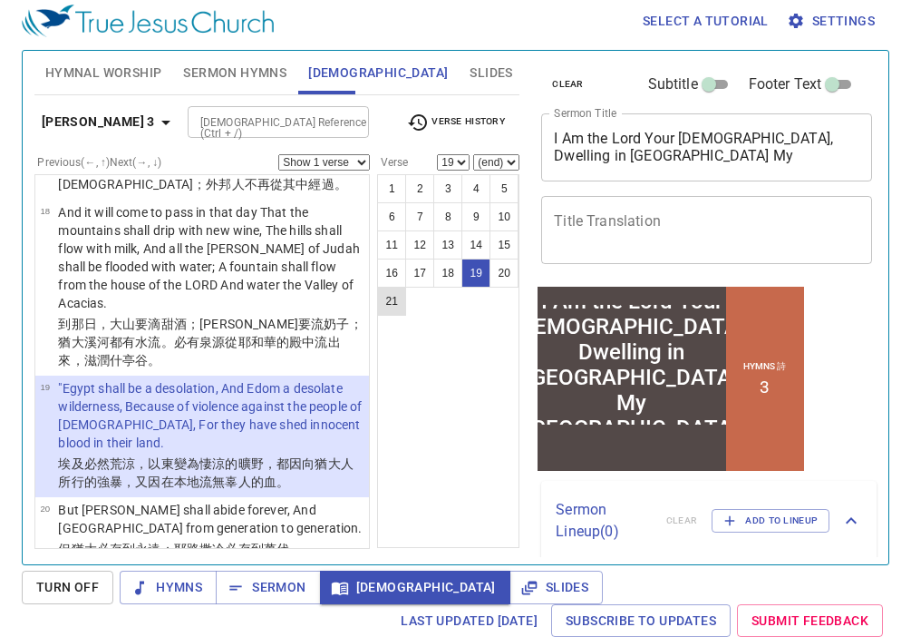
click at [396, 298] on button "21" at bounding box center [391, 301] width 29 height 29
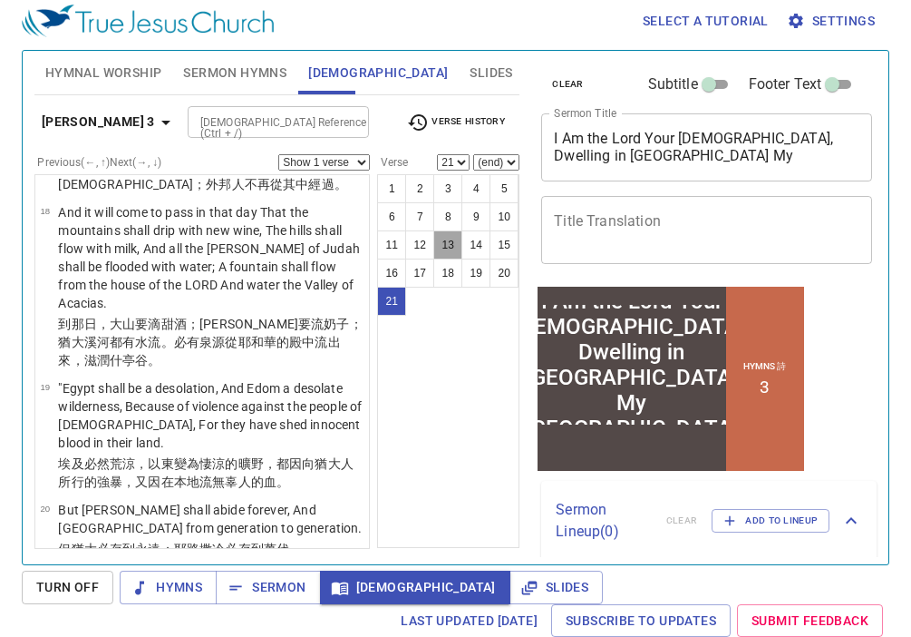
click at [448, 250] on button "13" at bounding box center [447, 244] width 29 height 29
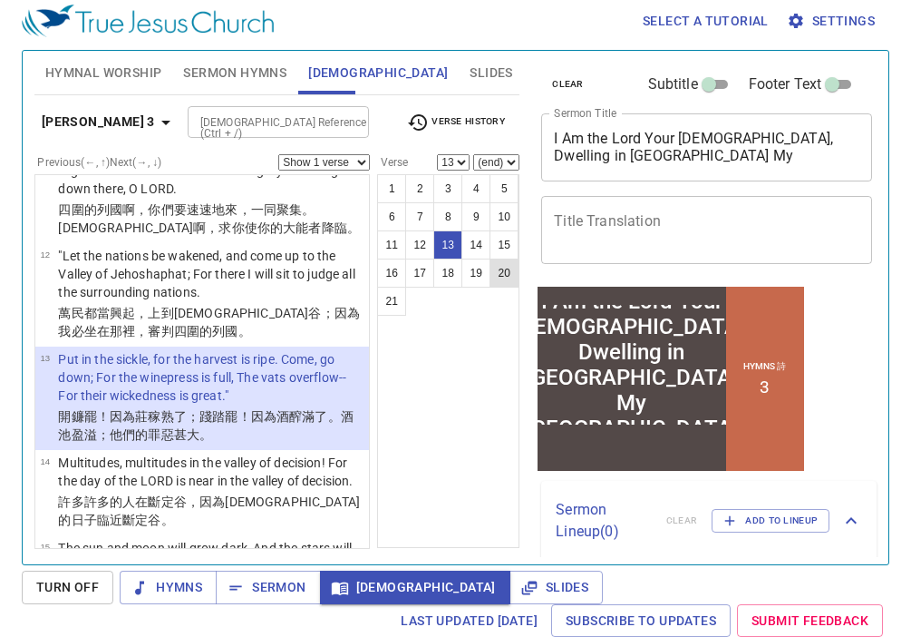
click at [494, 281] on button "20" at bounding box center [504, 272] width 29 height 29
select select "20"
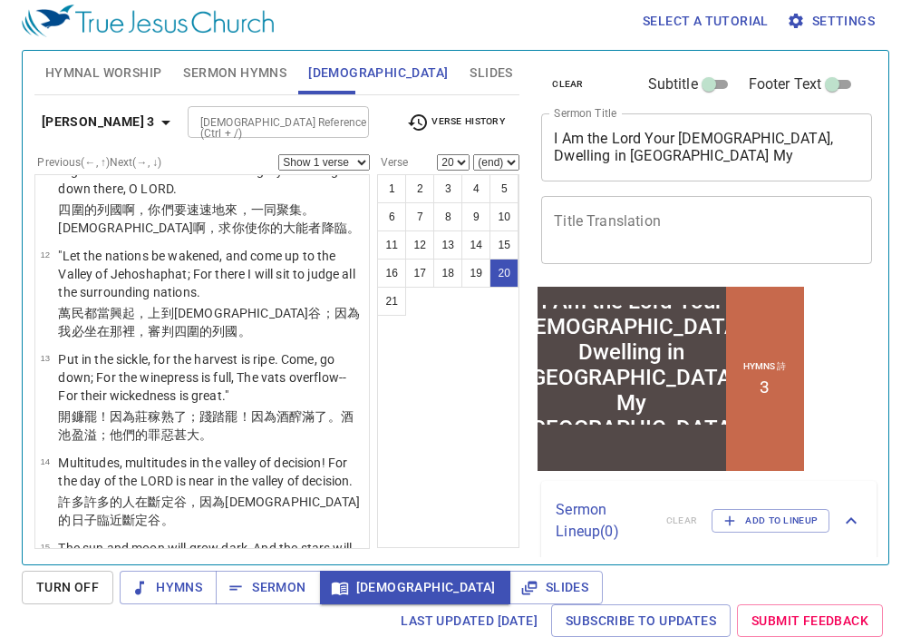
scroll to position [1904, 0]
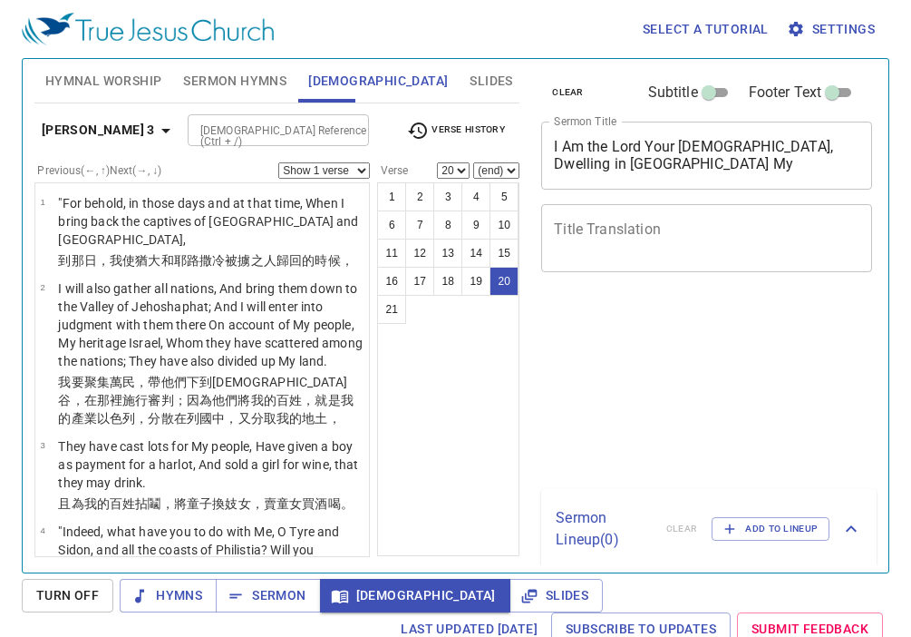
select select "20"
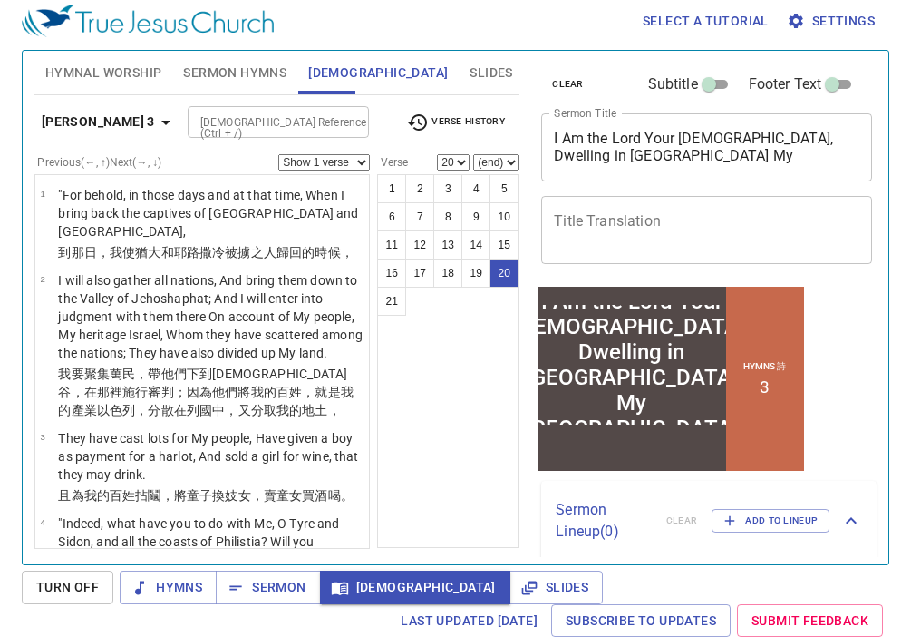
scroll to position [1904, 0]
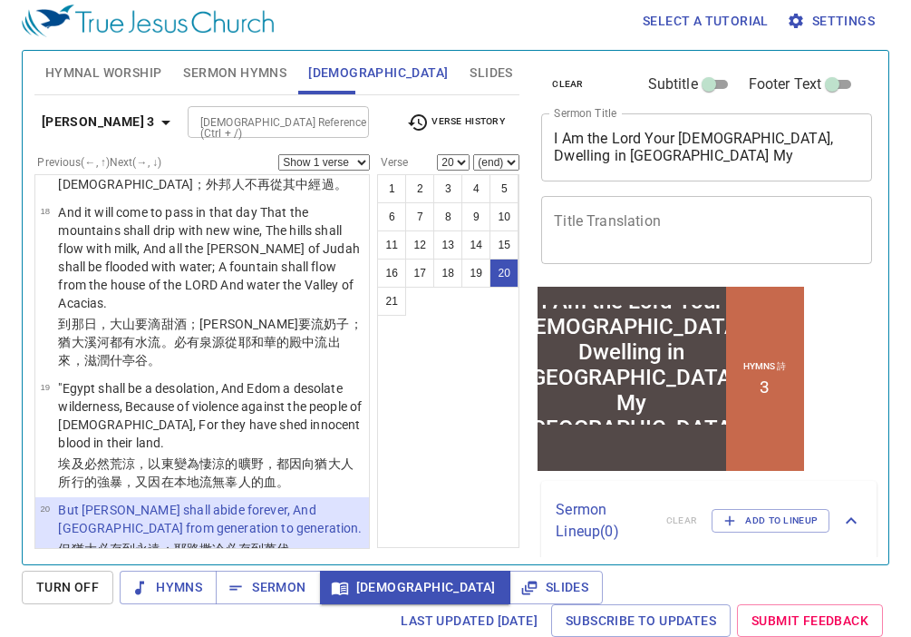
drag, startPoint x: 265, startPoint y: 595, endPoint x: 374, endPoint y: 562, distance: 114.5
click at [374, 562] on div "Select a tutorial Settings Hymnal Worship Sermon Hymns [DEMOGRAPHIC_DATA] Slide…" at bounding box center [455, 310] width 911 height 637
click at [520, 579] on icon "button" at bounding box center [529, 587] width 18 height 18
